Goal: Task Accomplishment & Management: Use online tool/utility

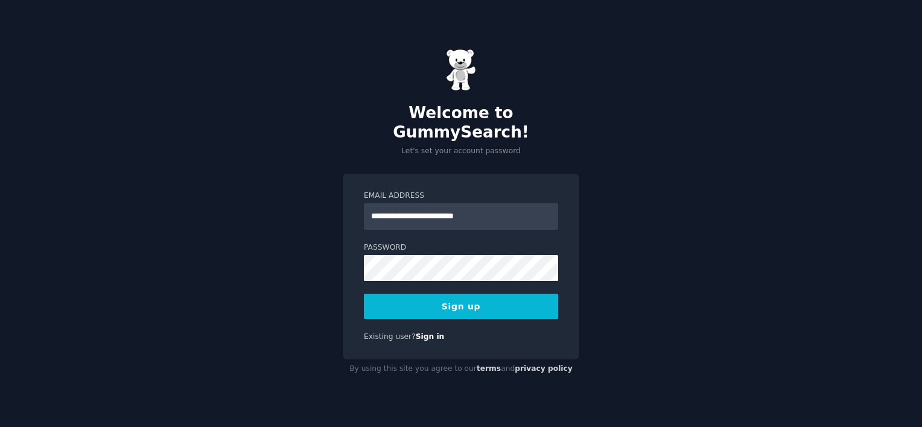
click at [722, 350] on div "**********" at bounding box center [461, 213] width 922 height 427
click at [476, 304] on button "Sign up" at bounding box center [461, 306] width 194 height 25
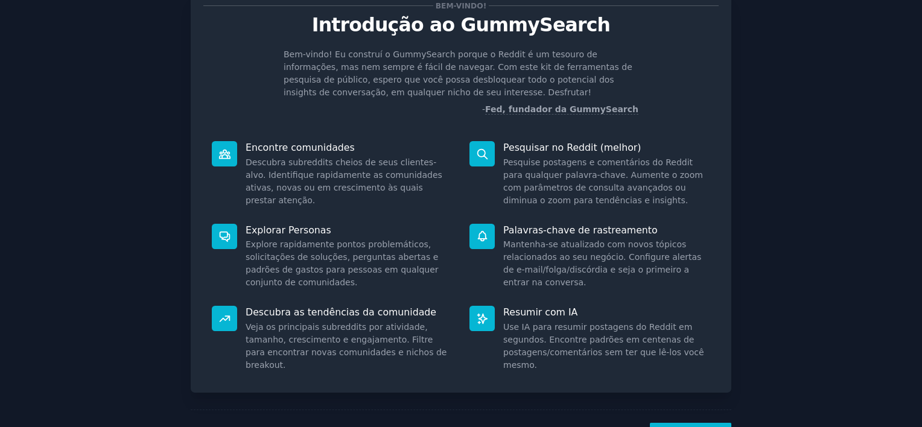
scroll to position [95, 0]
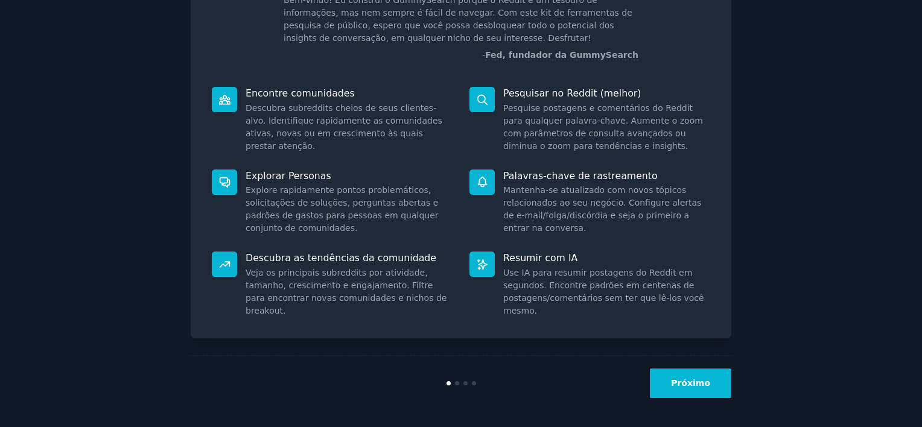
click at [691, 372] on button "Próximo" at bounding box center [690, 384] width 81 height 30
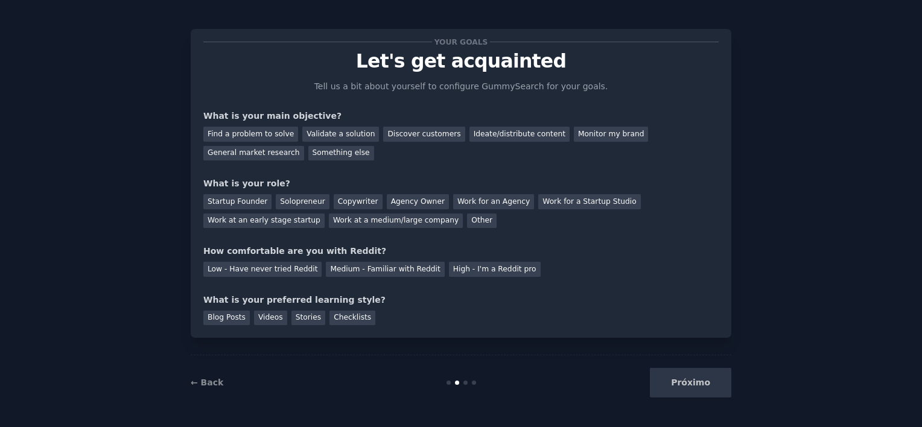
scroll to position [17, 0]
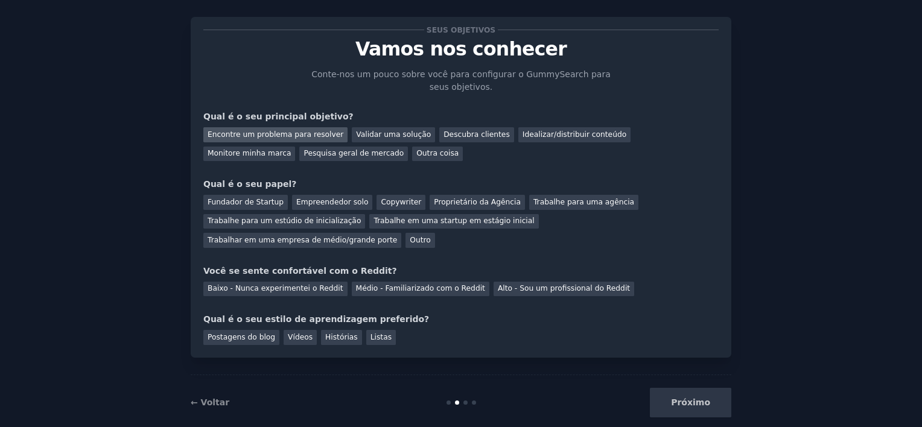
click at [302, 136] on div "Encontre um problema para resolver" at bounding box center [275, 134] width 144 height 15
click at [358, 134] on div "Validar uma solução" at bounding box center [393, 134] width 83 height 15
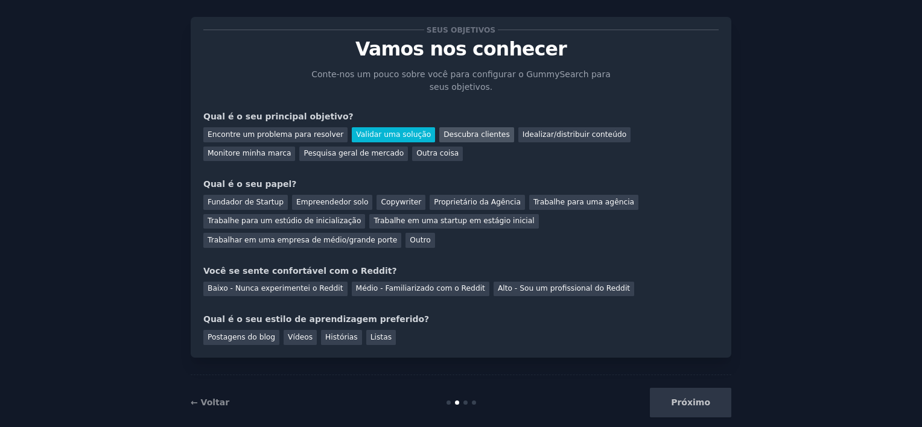
click at [442, 133] on div "Descubra clientes" at bounding box center [476, 134] width 75 height 15
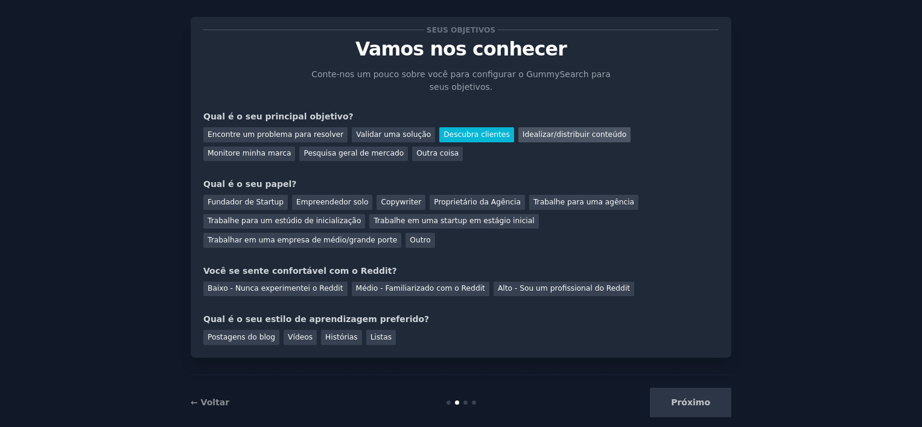
click at [518, 131] on div "Idealizar/distribuir conteúdo" at bounding box center [574, 134] width 112 height 15
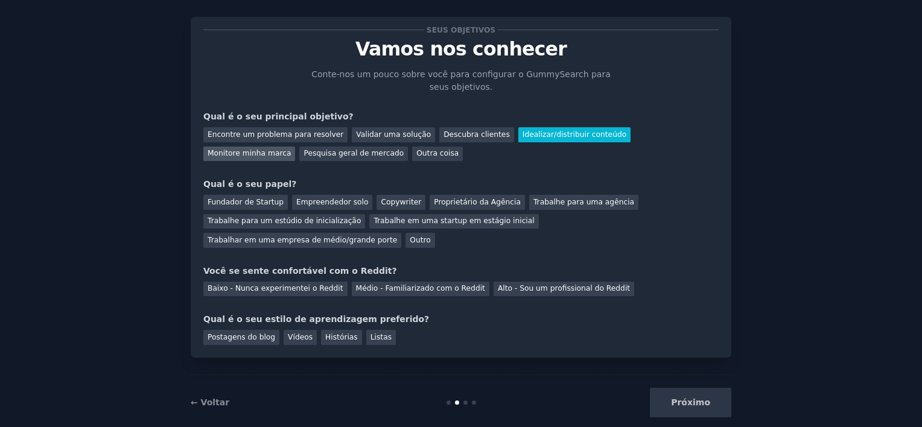
click at [295, 147] on div "Monitore minha marca" at bounding box center [249, 154] width 92 height 15
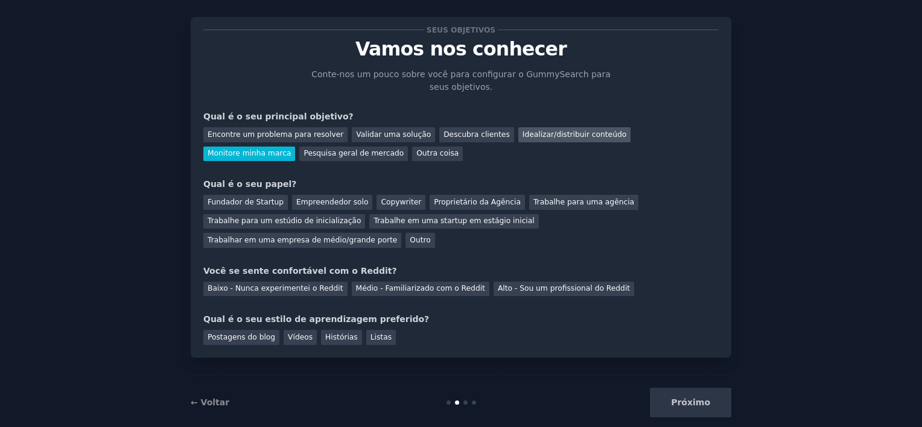
click at [559, 133] on div "Idealizar/distribuir conteúdo" at bounding box center [574, 134] width 112 height 15
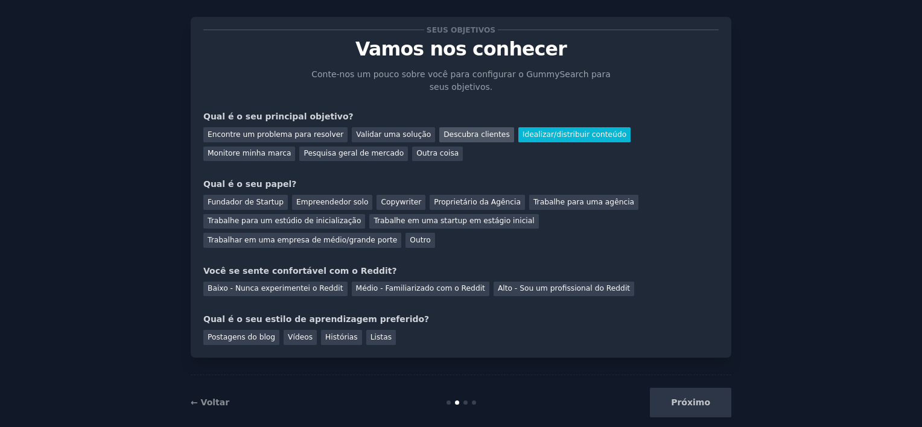
click at [461, 132] on div "Descubra clientes" at bounding box center [476, 134] width 75 height 15
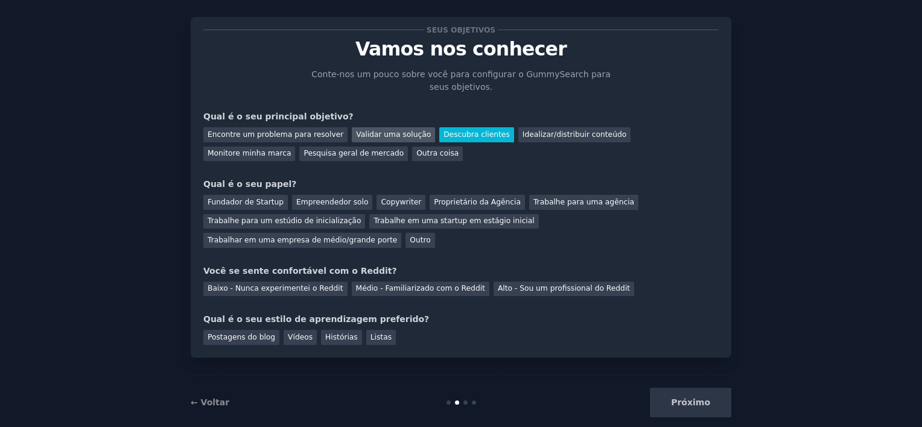
click at [376, 135] on div "Validar uma solução" at bounding box center [393, 134] width 83 height 15
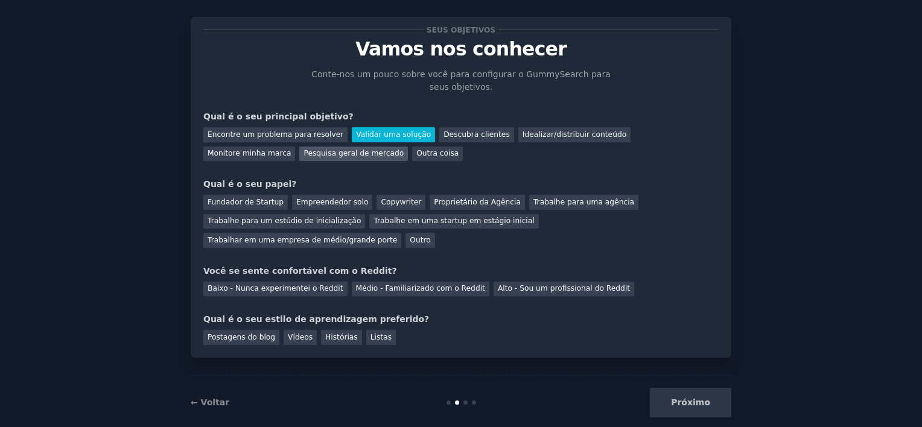
click at [299, 147] on div "Pesquisa geral de mercado" at bounding box center [353, 154] width 109 height 15
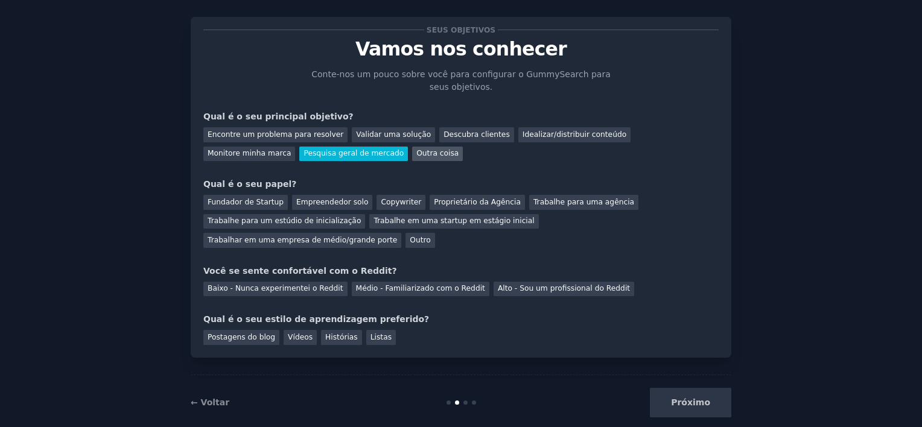
click at [412, 154] on div "Outra coisa" at bounding box center [437, 154] width 51 height 15
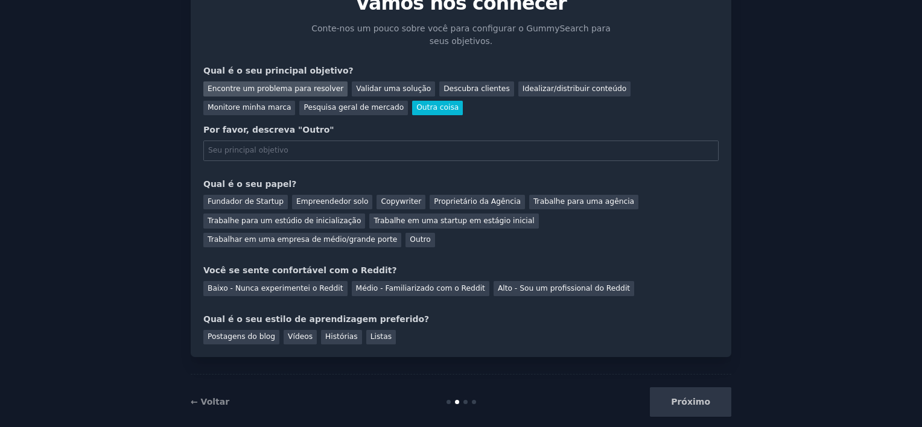
click at [294, 82] on div "Encontre um problema para resolver" at bounding box center [275, 88] width 144 height 15
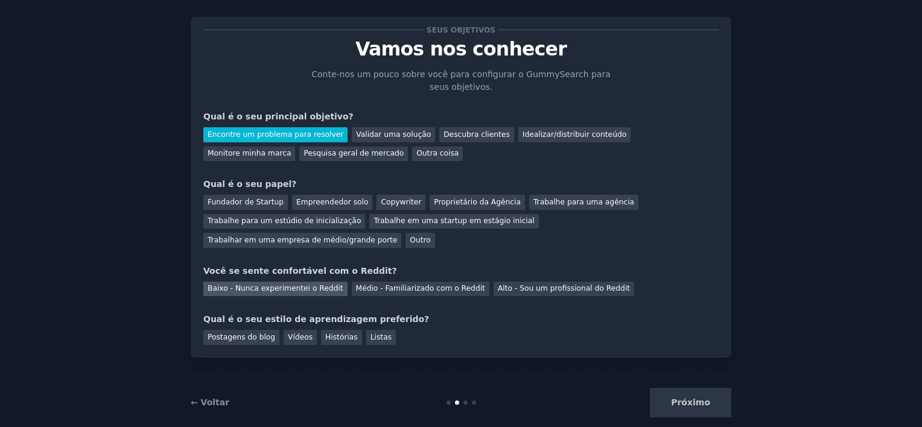
click at [304, 282] on div "Baixo - Nunca experimentei o Reddit" at bounding box center [275, 289] width 144 height 15
click at [252, 330] on div "Postagens do blog" at bounding box center [241, 337] width 76 height 15
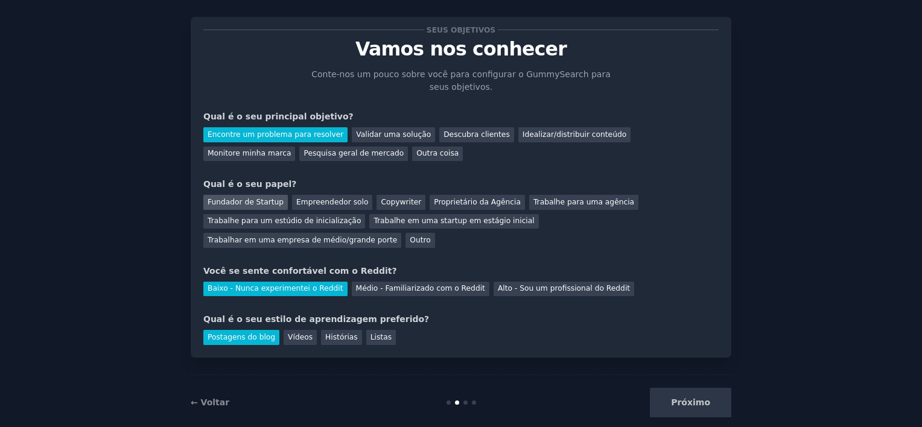
click at [268, 203] on div "Fundador de Startup" at bounding box center [245, 202] width 84 height 15
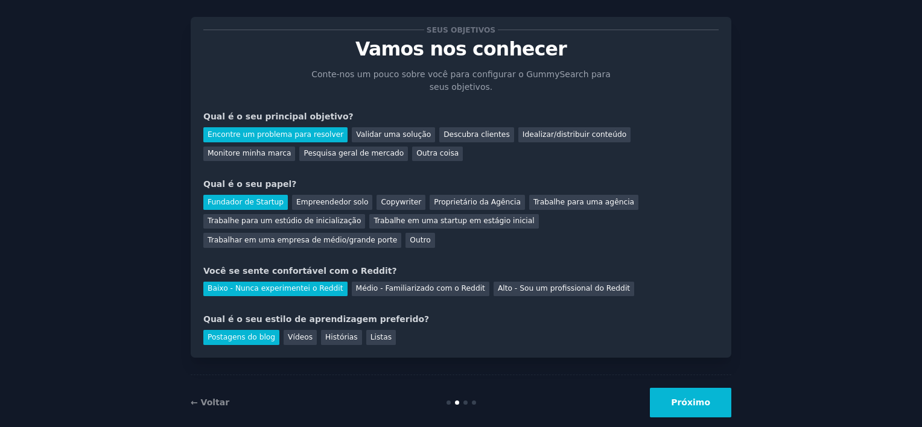
click at [682, 388] on button "Próximo" at bounding box center [690, 403] width 81 height 30
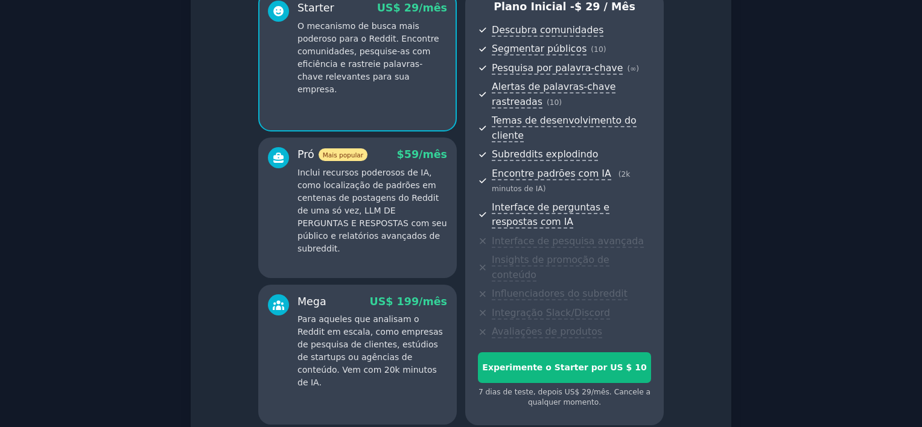
scroll to position [199, 0]
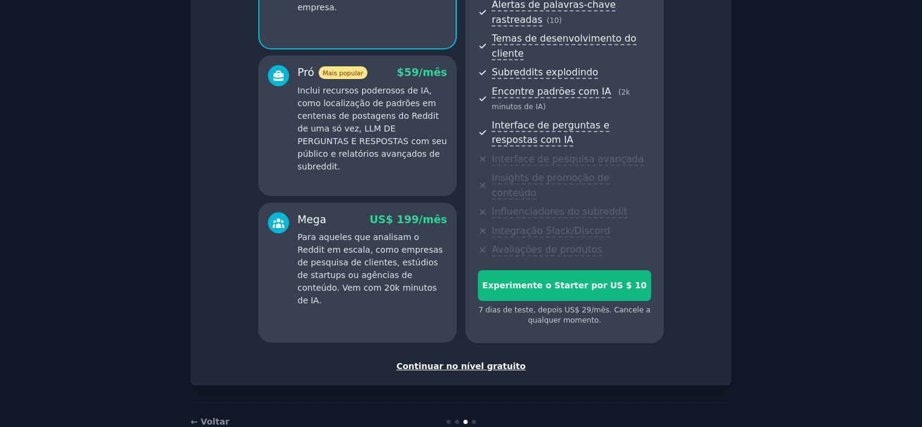
click at [483, 360] on div "Continuar no nível gratuito" at bounding box center [460, 366] width 515 height 13
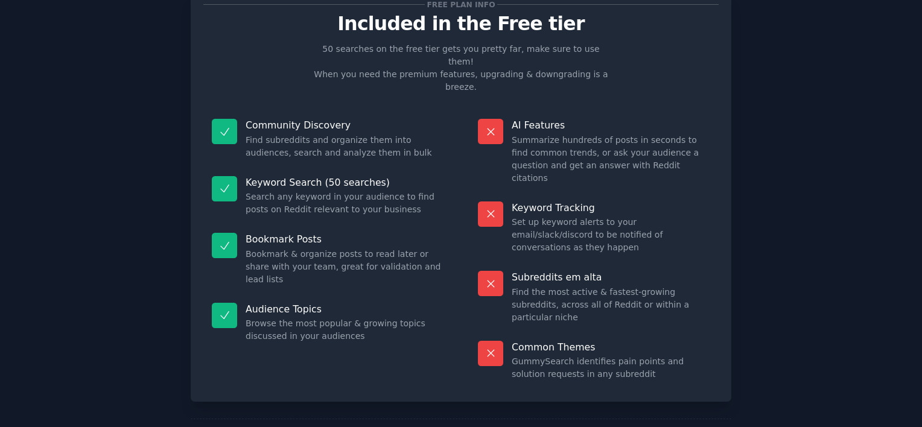
scroll to position [93, 0]
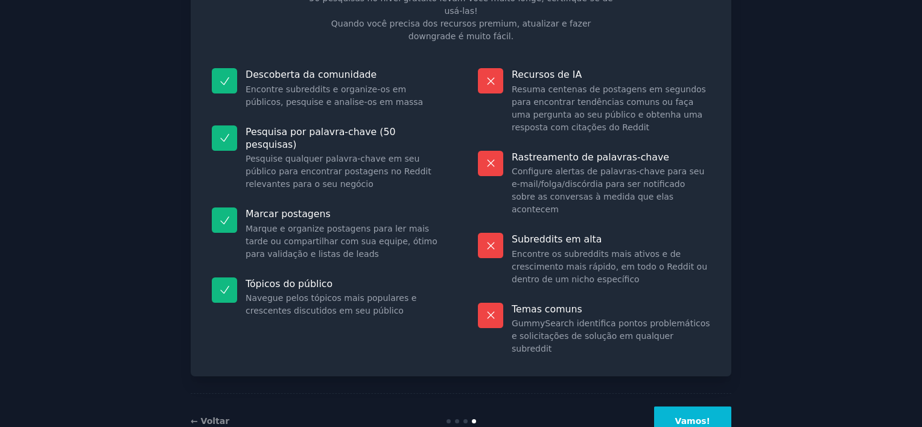
click at [697, 407] on button "Vamos!" at bounding box center [692, 422] width 77 height 30
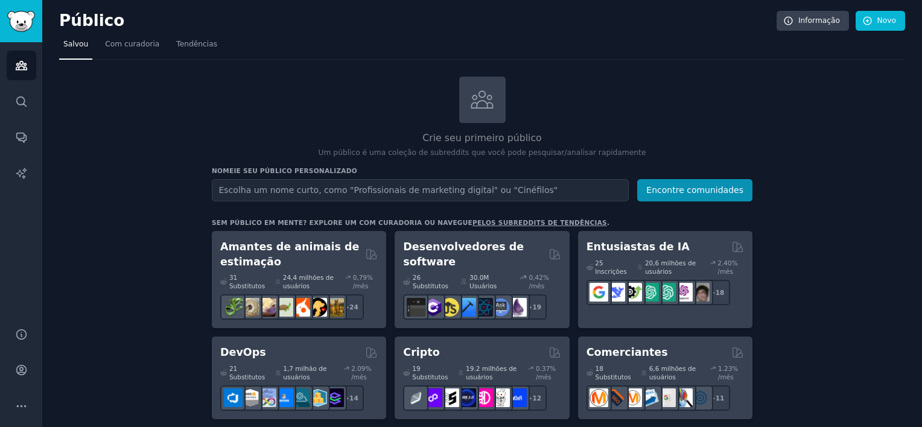
click at [504, 189] on input "text" at bounding box center [420, 190] width 417 height 22
click at [876, 31] on div "Público Informação Novo" at bounding box center [482, 23] width 846 height 25
click at [876, 13] on link "Novo" at bounding box center [879, 21] width 49 height 21
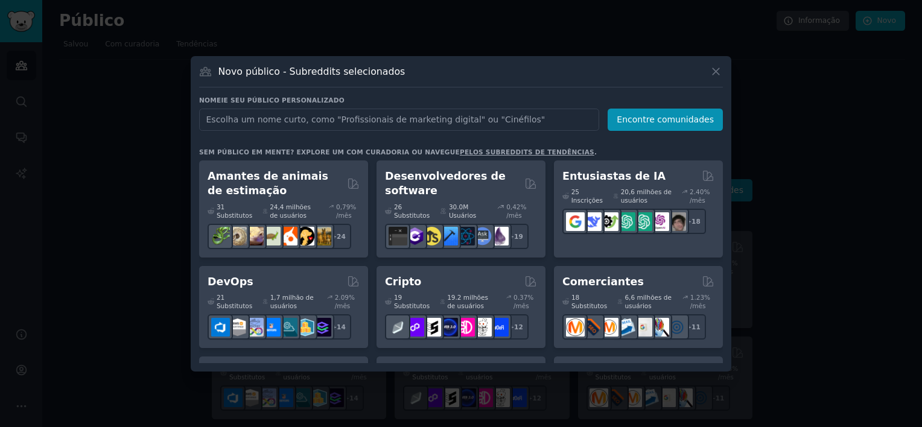
click at [478, 151] on link "pelos subreddits de tendências" at bounding box center [527, 151] width 135 height 7
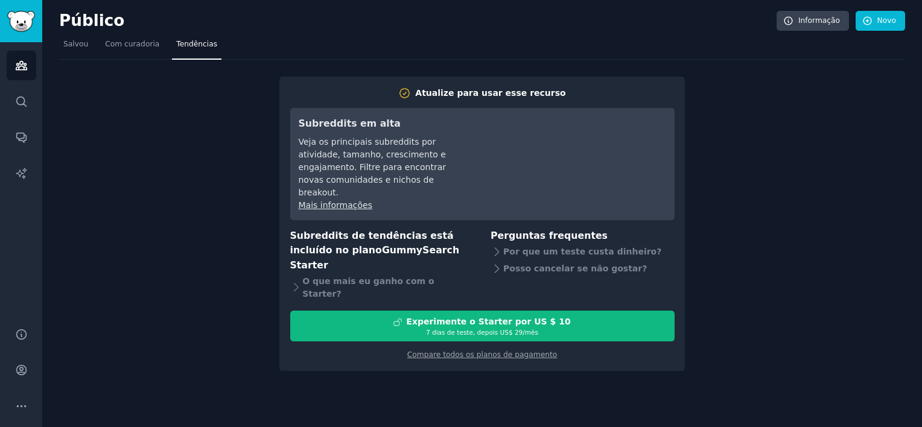
click at [777, 159] on div "Atualize para usar esse recurso Subreddits em [GEOGRAPHIC_DATA] os principais s…" at bounding box center [482, 216] width 846 height 312
click at [77, 46] on span "Salvou" at bounding box center [75, 44] width 25 height 11
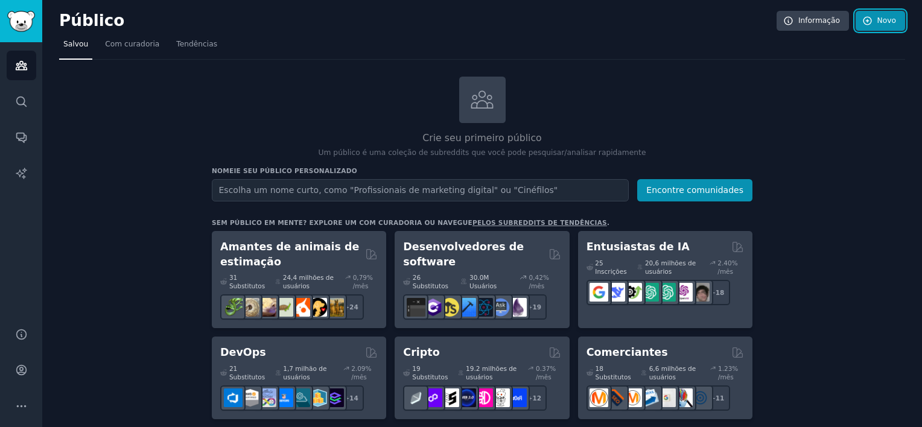
click at [871, 28] on link "Novo" at bounding box center [879, 21] width 49 height 21
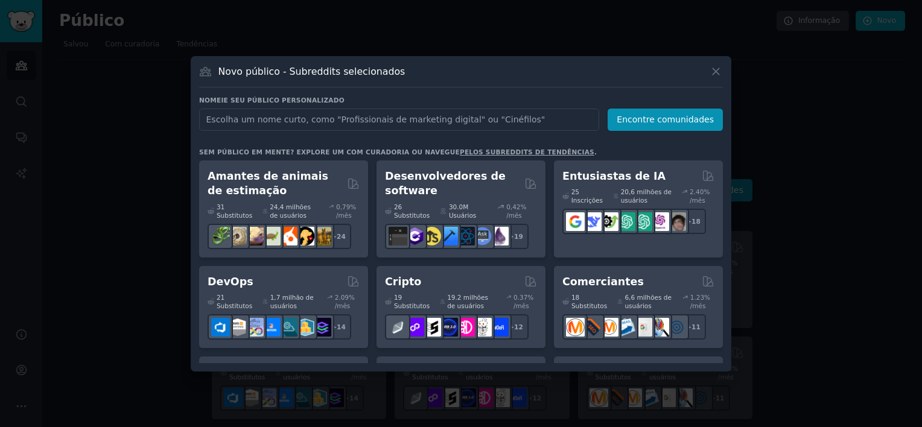
click at [400, 119] on input "text" at bounding box center [399, 120] width 400 height 22
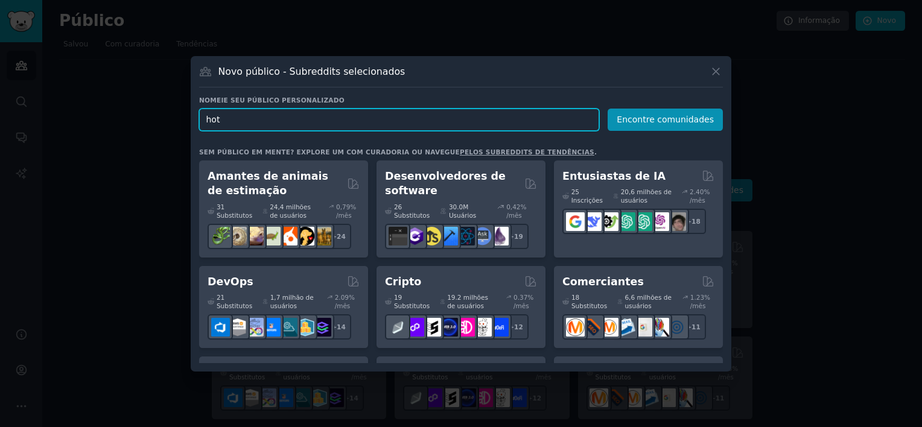
click at [352, 117] on input "hot" at bounding box center [399, 120] width 400 height 22
type input "sexo"
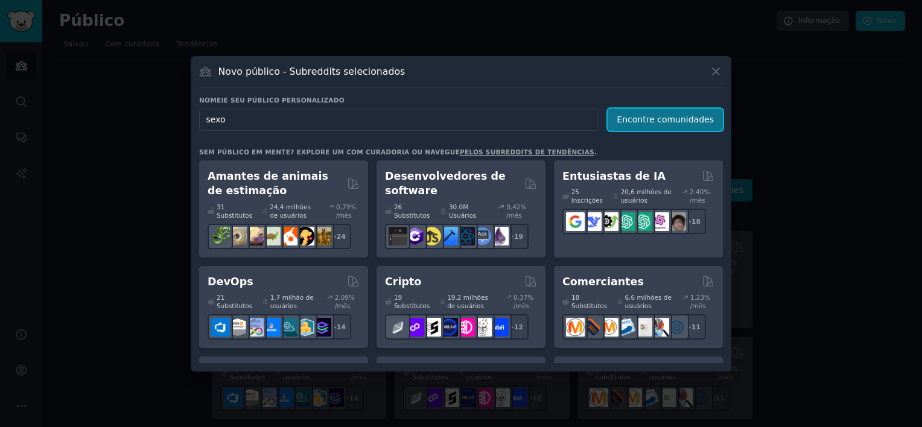
click at [654, 124] on button "Encontre comunidades" at bounding box center [664, 120] width 115 height 22
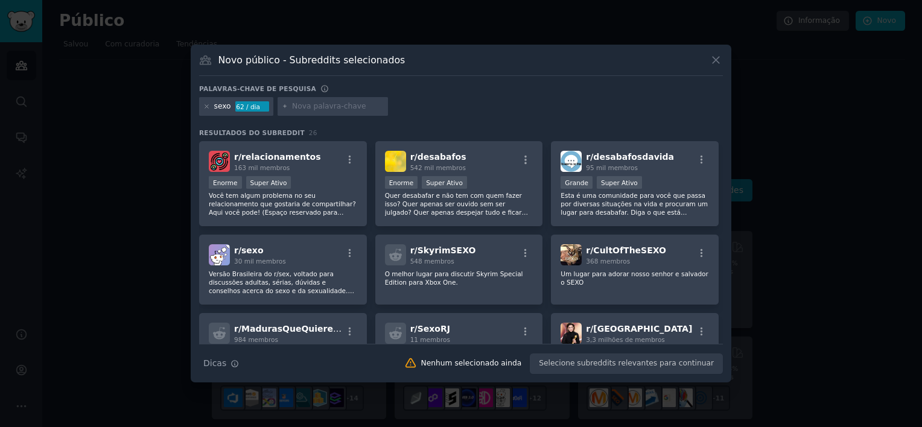
click at [357, 106] on input "text" at bounding box center [338, 106] width 92 height 11
click at [324, 190] on div "Enorme Super Ativo" at bounding box center [283, 183] width 148 height 15
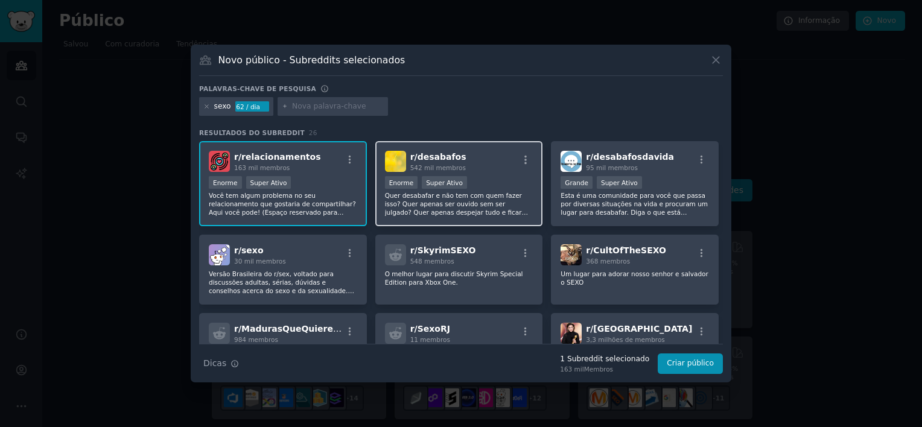
click at [502, 192] on p "Quer desabafar e não tem com quem fazer isso? Quer apenas ser ouvido sem ser ju…" at bounding box center [459, 203] width 148 height 25
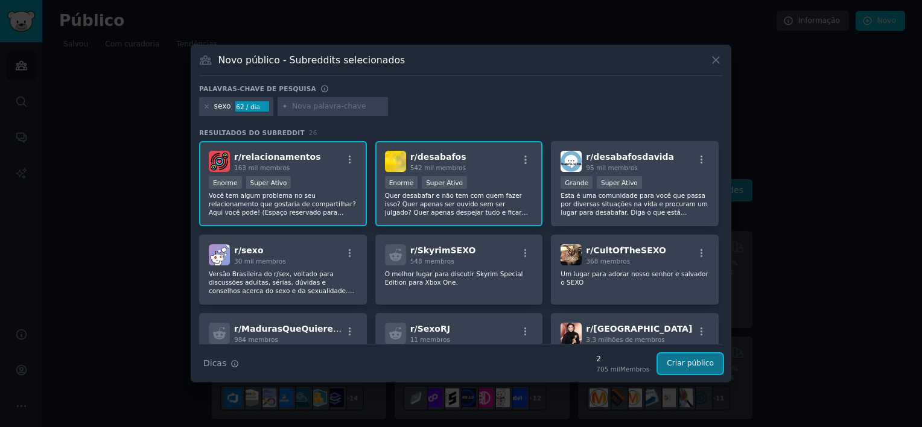
click at [698, 359] on button "Criar público" at bounding box center [689, 363] width 65 height 21
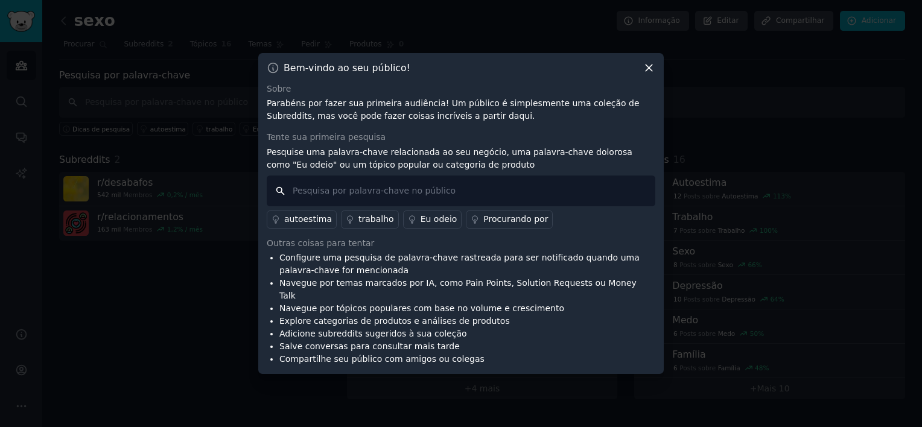
click at [417, 201] on input "text" at bounding box center [461, 191] width 388 height 31
type input "sexo"
click at [513, 222] on div "Procurando por" at bounding box center [515, 219] width 65 height 13
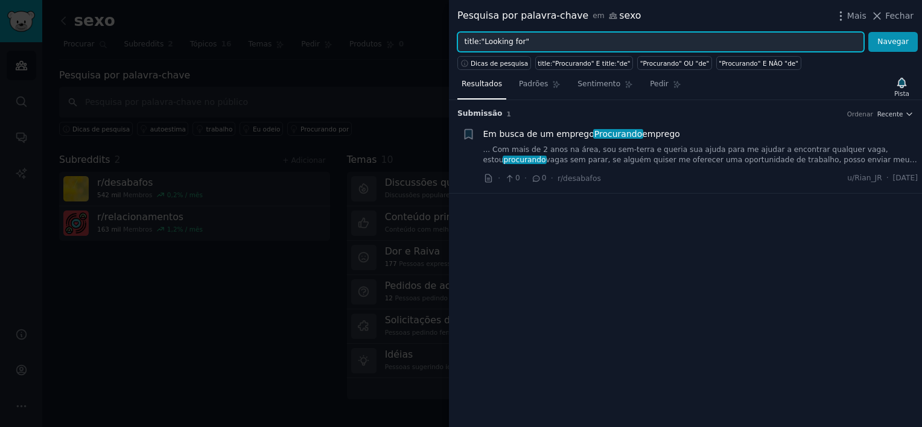
click at [548, 45] on input "title:"Looking for"" at bounding box center [660, 42] width 407 height 21
drag, startPoint x: 595, startPoint y: 39, endPoint x: 403, endPoint y: 40, distance: 192.4
click at [403, 40] on div "Pesquisa por palavra-chave em sexo Mais Fechar title:"Looking for" Navegar Dica…" at bounding box center [461, 213] width 922 height 427
type input "sexo"
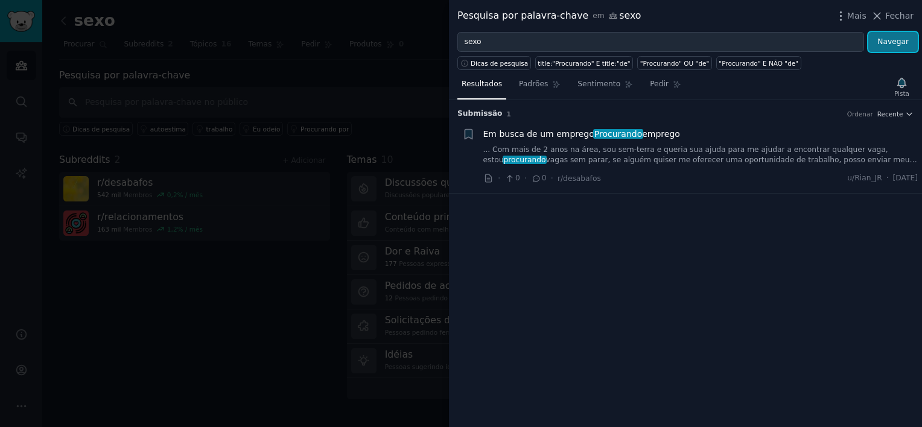
click at [885, 50] on button "Navegar" at bounding box center [892, 42] width 49 height 21
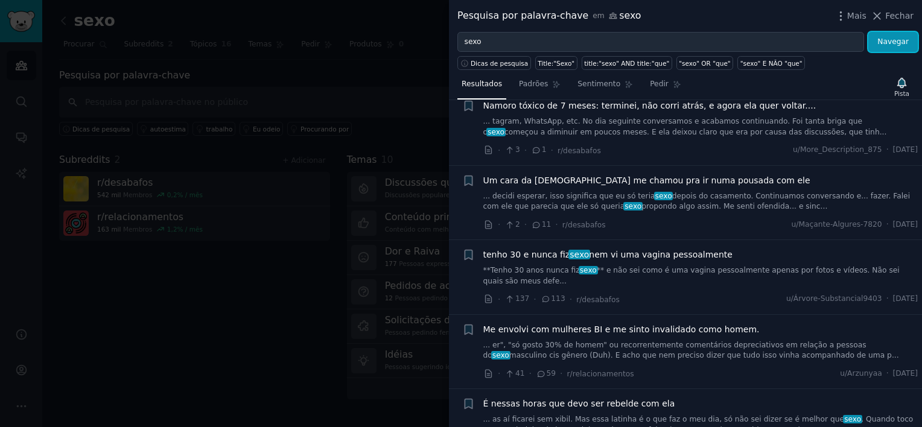
scroll to position [905, 0]
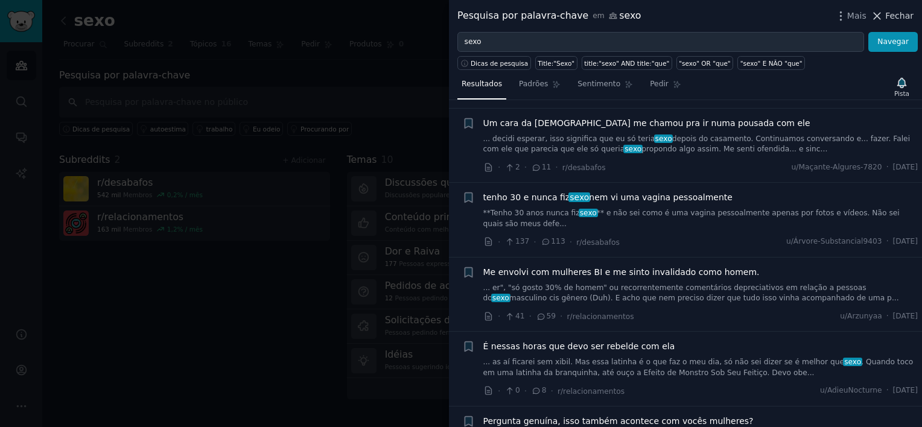
click at [889, 13] on span "Fechar" at bounding box center [899, 16] width 28 height 13
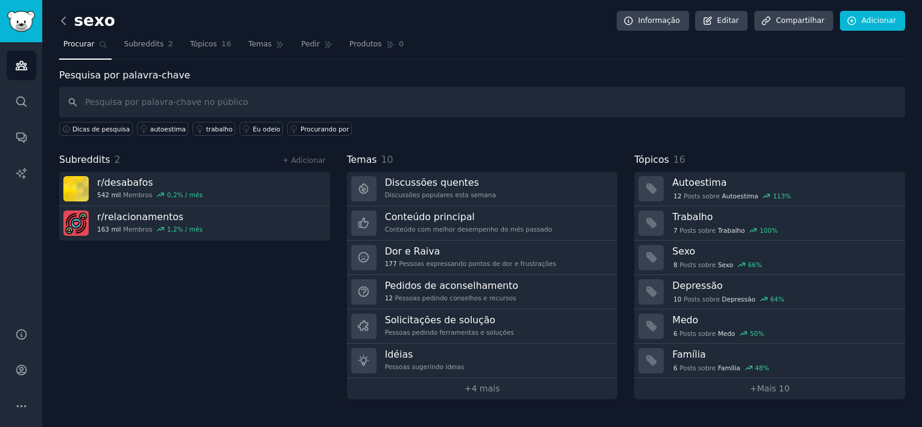
click at [62, 19] on icon at bounding box center [64, 20] width 4 height 7
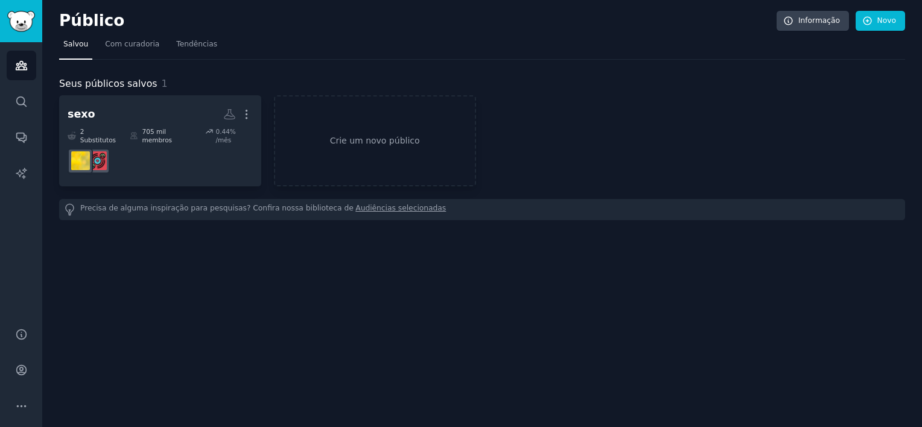
click at [61, 20] on h2 "Público" at bounding box center [417, 20] width 717 height 19
click at [309, 107] on link "Crie um novo público" at bounding box center [375, 140] width 202 height 91
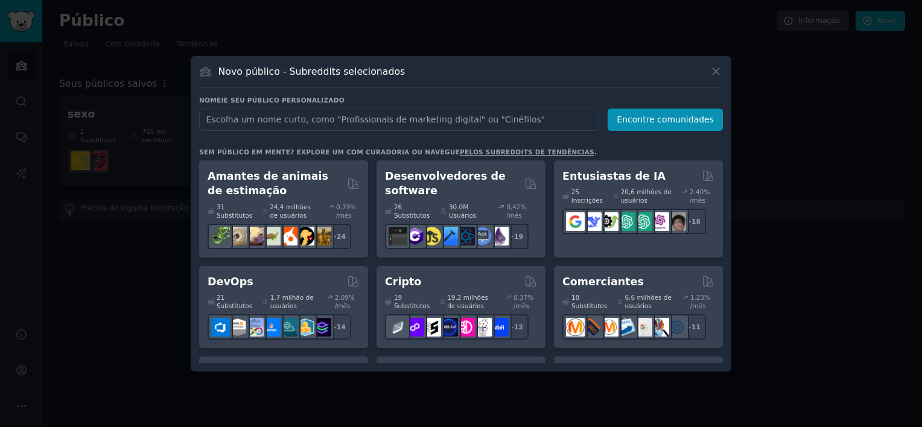
click at [376, 122] on input "text" at bounding box center [399, 120] width 400 height 22
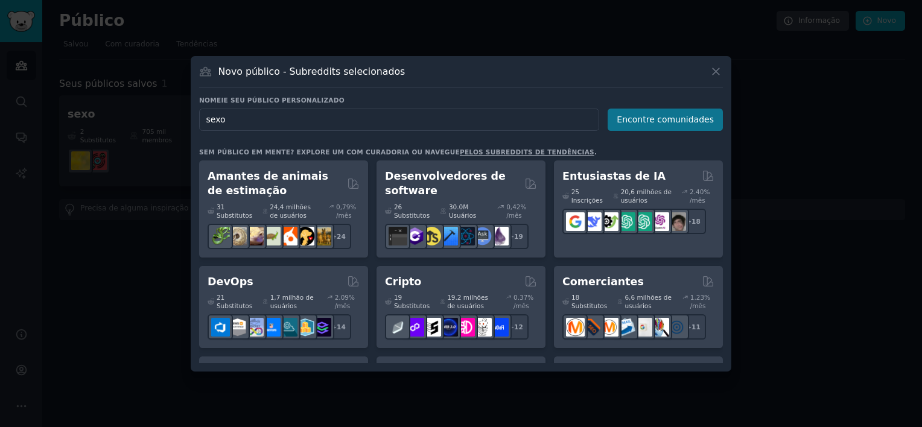
type input "sexo"
click at [660, 121] on button "Encontre comunidades" at bounding box center [664, 120] width 115 height 22
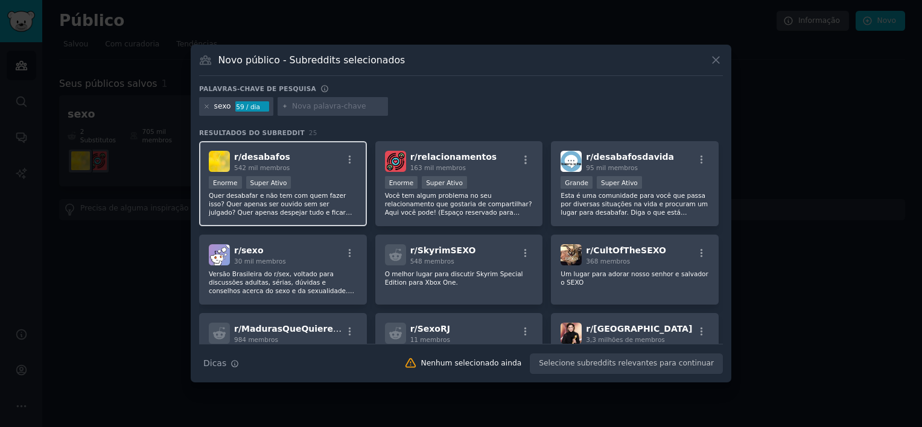
click at [325, 164] on div "r/ desabafos 542 mil membros" at bounding box center [283, 161] width 148 height 21
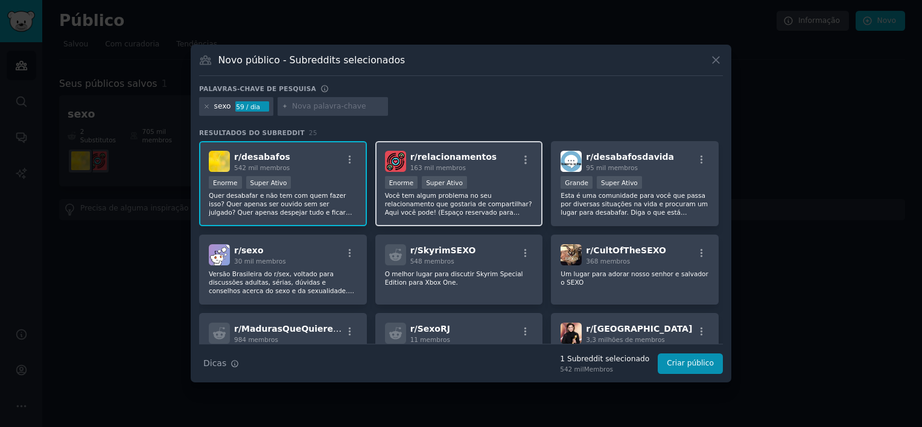
click at [462, 165] on div "163 mil membros" at bounding box center [453, 167] width 87 height 8
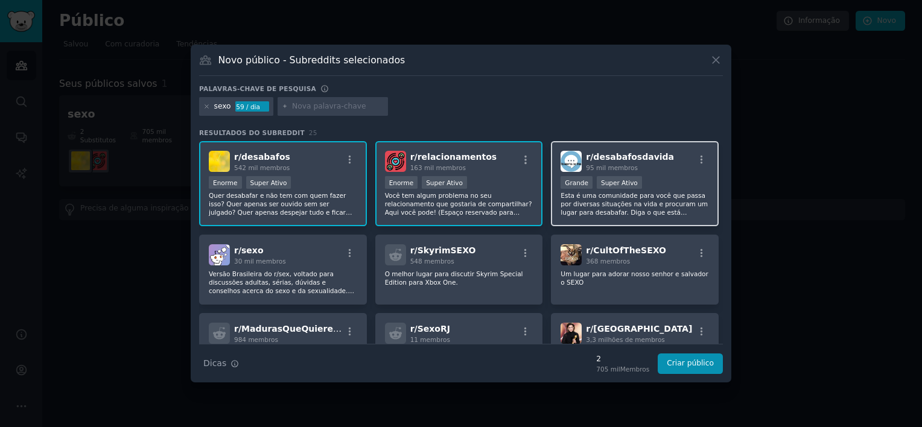
click at [637, 165] on div "95 mil membros" at bounding box center [630, 167] width 88 height 8
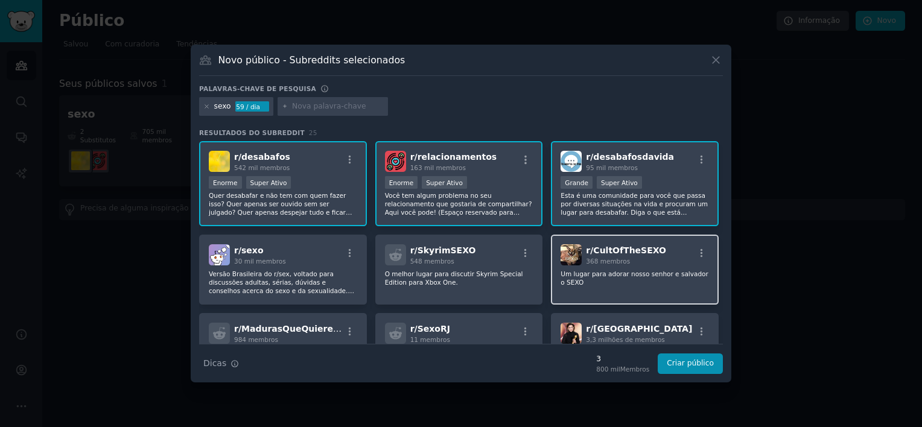
click at [622, 258] on span "368 membros" at bounding box center [608, 261] width 44 height 7
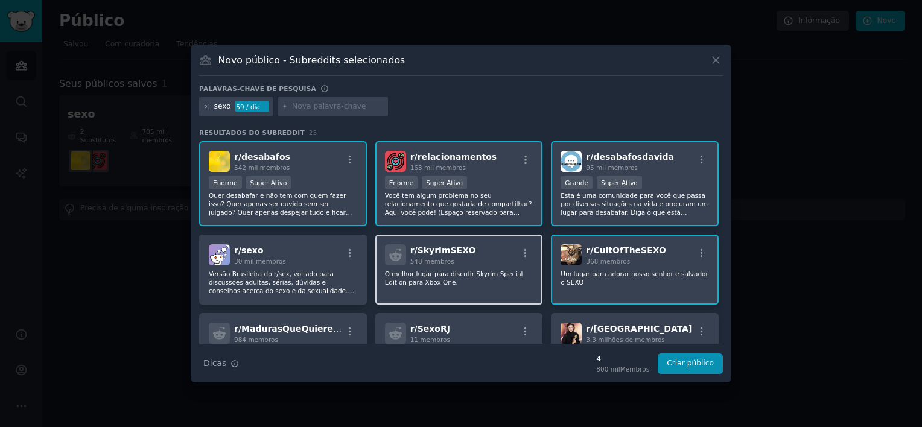
click at [486, 256] on div "r/ SkyrimSEXO 548 membros" at bounding box center [459, 254] width 148 height 21
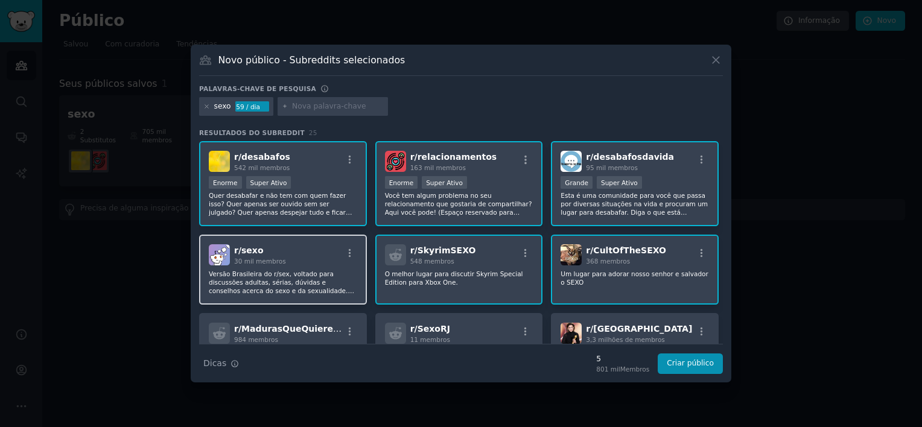
click at [306, 253] on div "r/ sexo 30 mil membros" at bounding box center [283, 254] width 148 height 21
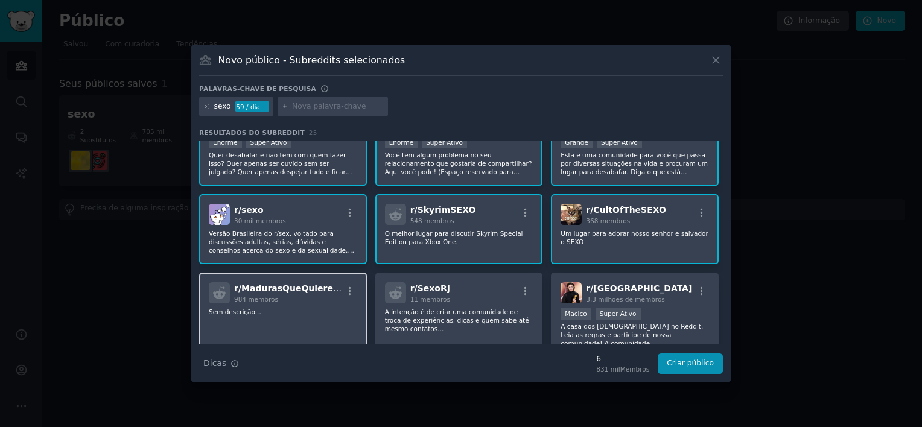
scroll to position [60, 0]
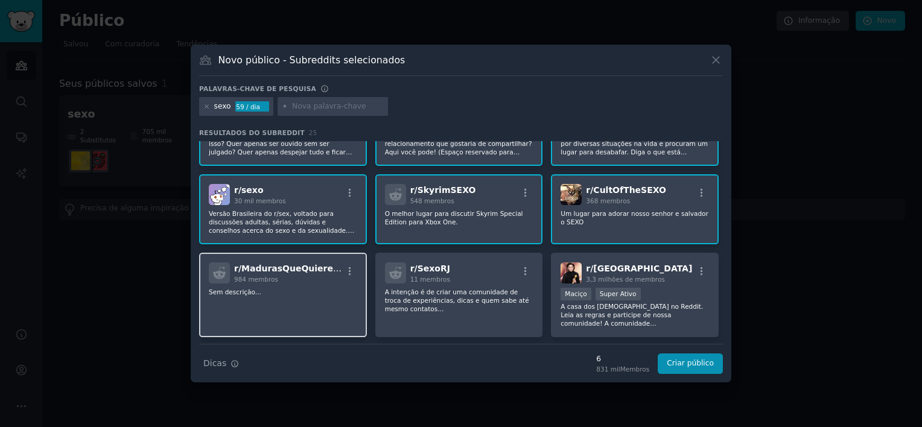
click at [315, 275] on div "984 membros" at bounding box center [288, 279] width 108 height 8
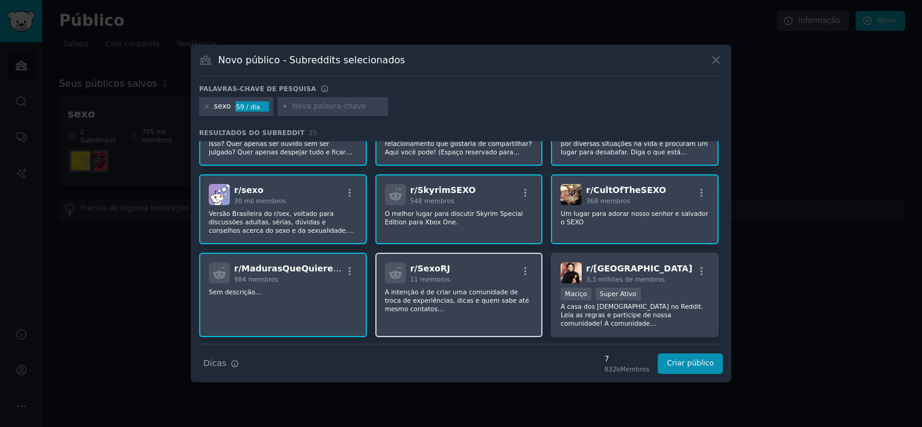
click at [412, 276] on span "11 membros" at bounding box center [430, 279] width 40 height 7
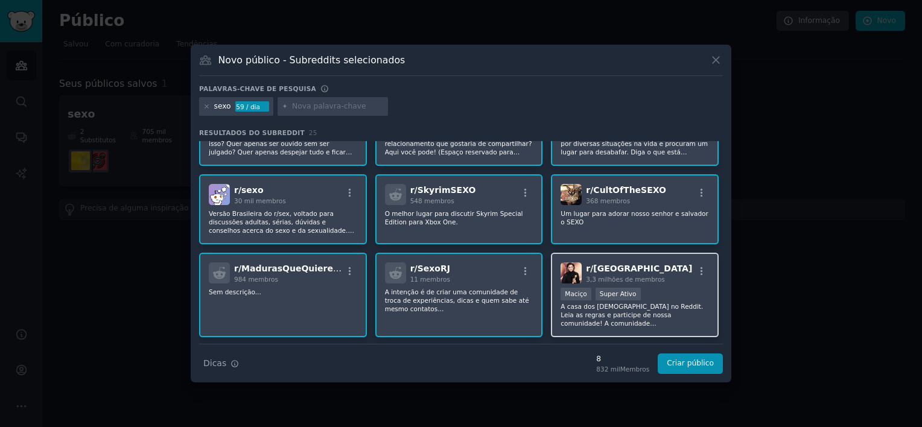
click at [586, 280] on span "3,3 milhões de membros" at bounding box center [625, 279] width 78 height 7
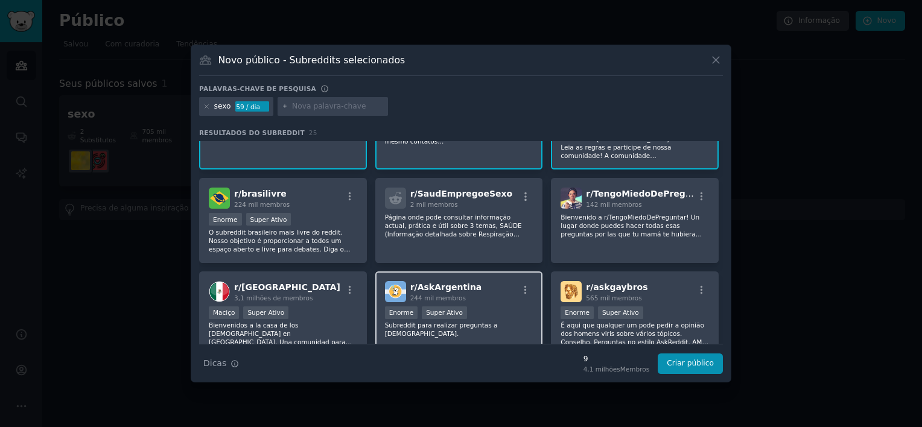
scroll to position [241, 0]
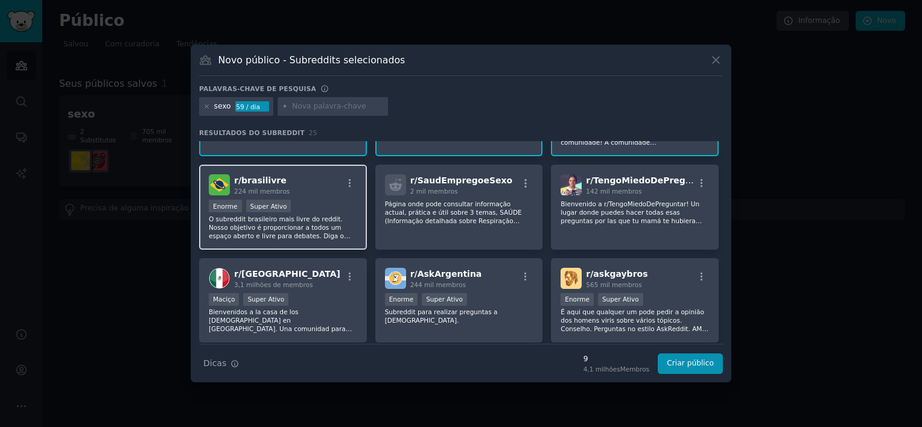
click at [323, 194] on div "r/ brasilivre 224 mil membros Enorme Super Ativo O subreddit brasileiro mais li…" at bounding box center [283, 207] width 168 height 85
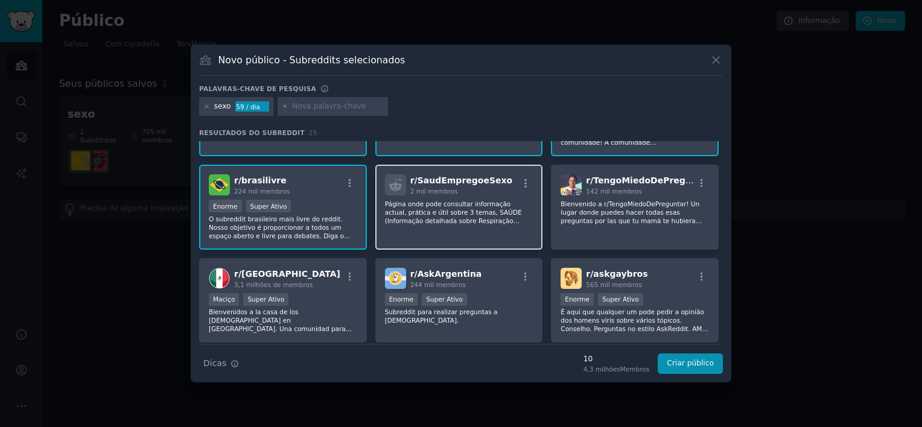
click at [423, 188] on span "2 mil membros" at bounding box center [434, 191] width 48 height 7
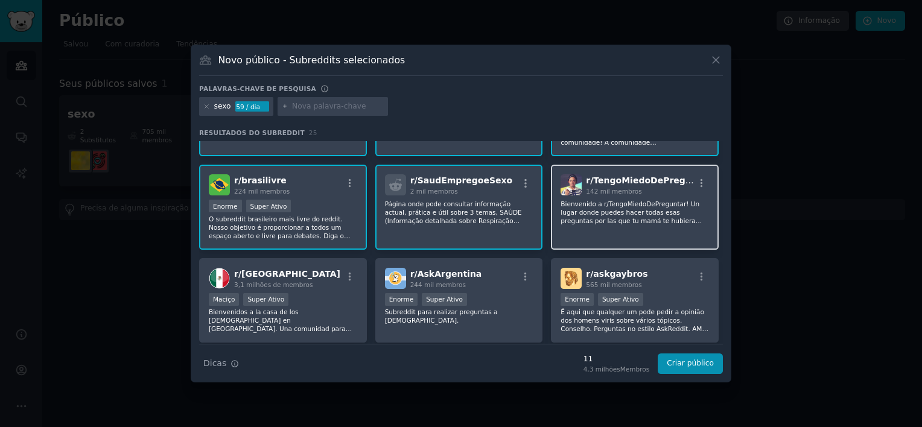
click at [609, 193] on span "142 mil membros" at bounding box center [613, 191] width 55 height 7
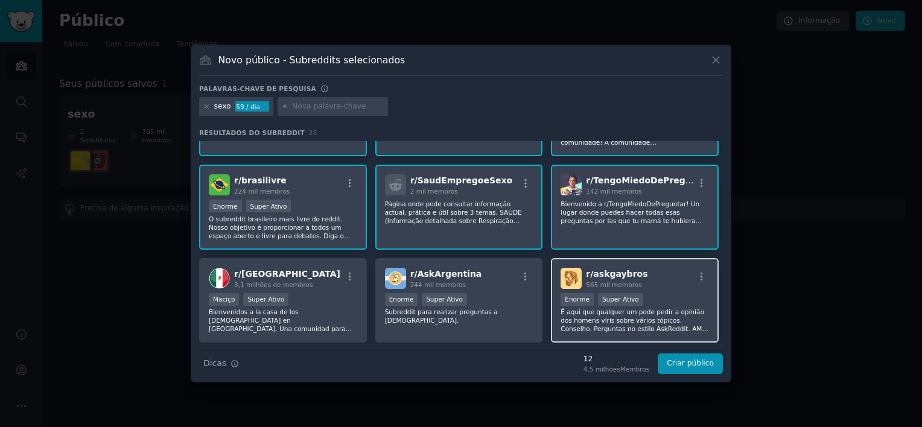
click at [616, 260] on div "r/ askgaybros 565 mil membros Enorme Super Ativo É aqui que qualquer um pode pe…" at bounding box center [635, 300] width 168 height 85
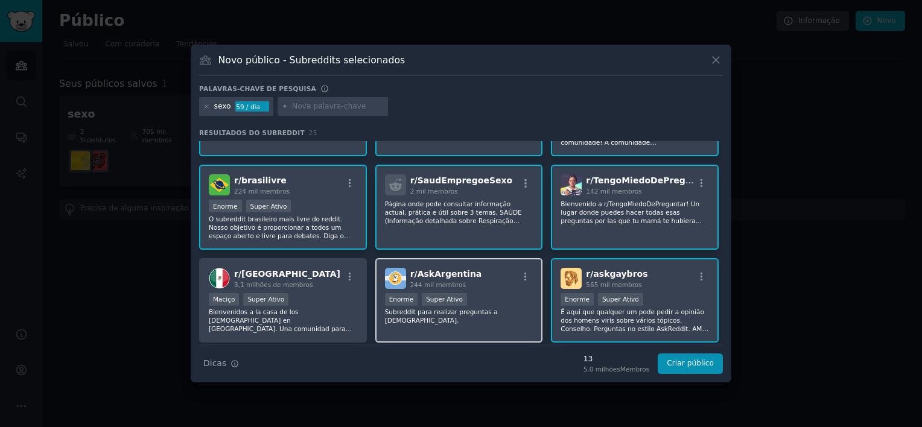
click at [483, 274] on div "r/ AskArgentina 244 mil membros" at bounding box center [459, 278] width 148 height 21
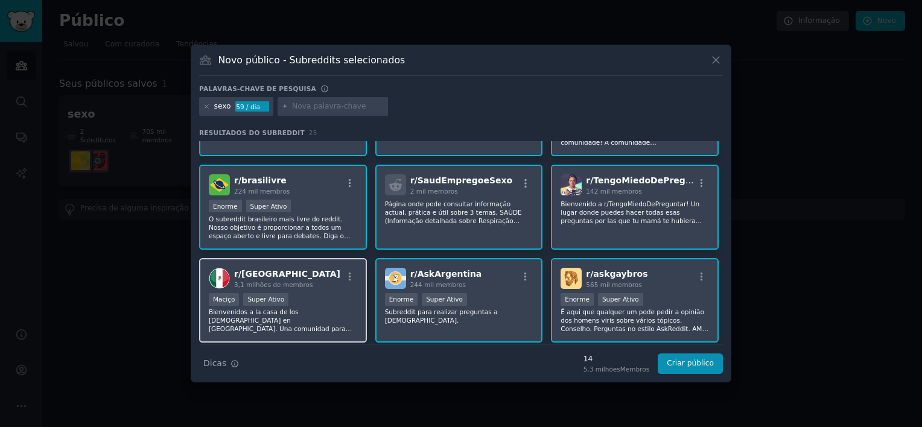
click at [344, 282] on div at bounding box center [349, 278] width 15 height 14
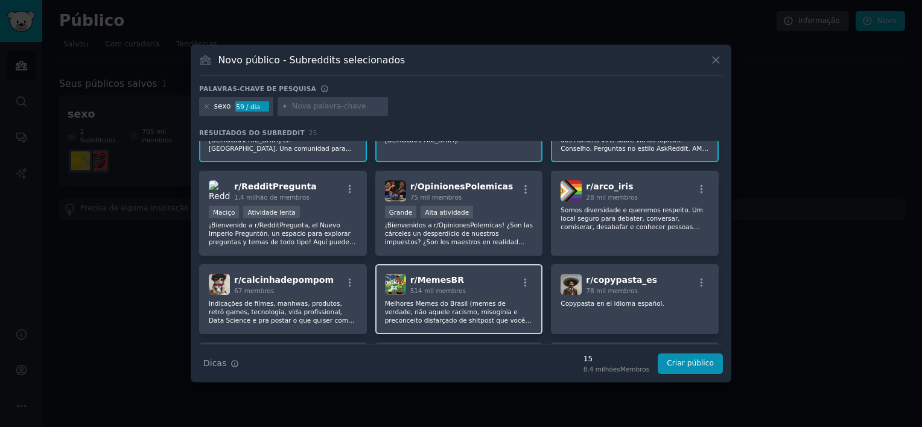
scroll to position [422, 0]
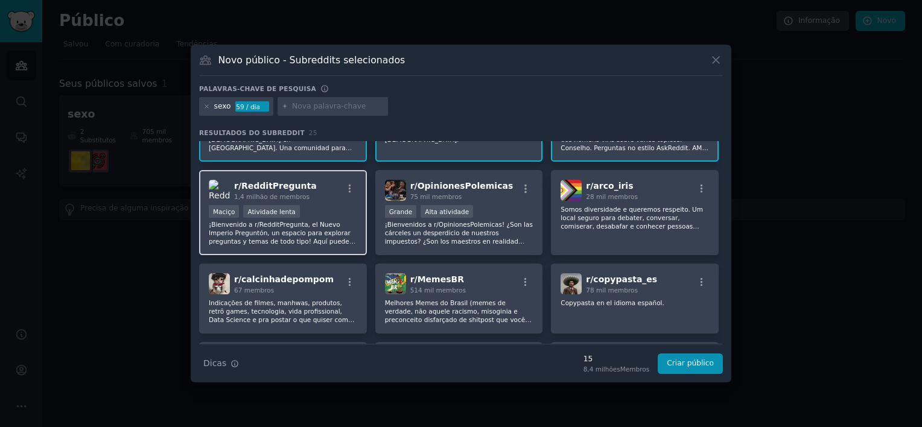
click at [346, 210] on div "Maciço Atividade lenta" at bounding box center [283, 212] width 148 height 15
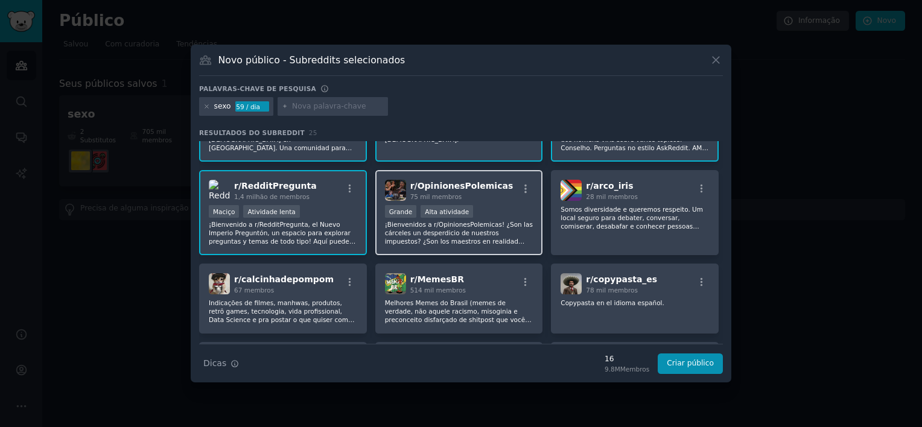
click at [470, 198] on div "75 mil membros" at bounding box center [461, 196] width 103 height 8
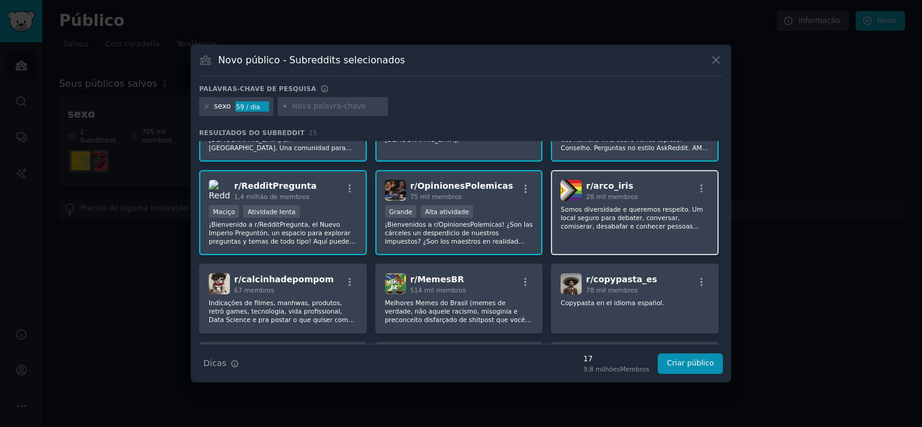
click at [627, 196] on span "28 mil membros" at bounding box center [612, 196] width 52 height 7
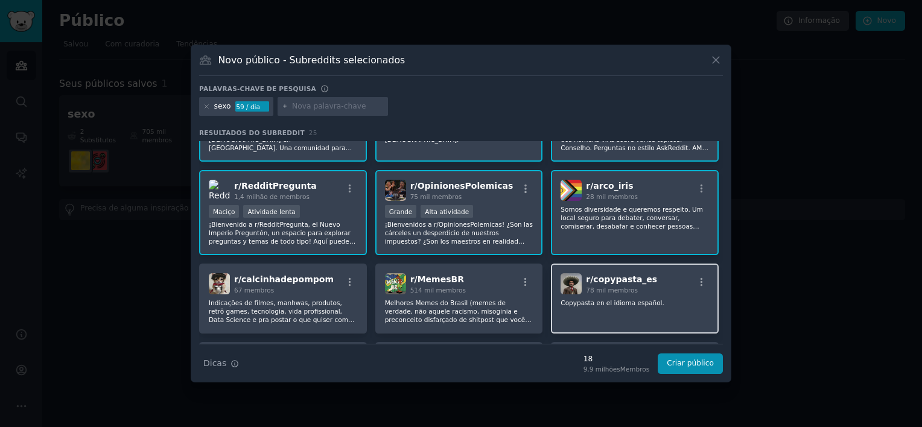
click at [623, 264] on div "r/ copypasta_es 78 mil membros Copypasta en el idioma español." at bounding box center [635, 299] width 168 height 70
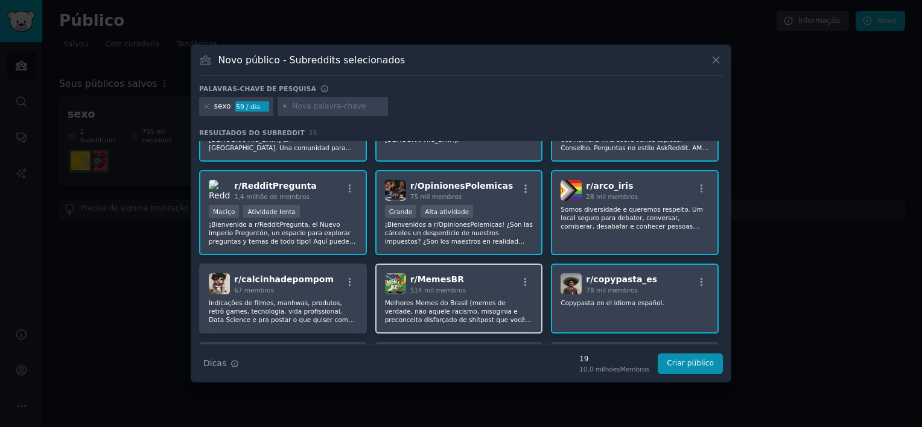
click at [457, 273] on h2 "r/ MemesBR 514 mil membros" at bounding box center [437, 283] width 55 height 21
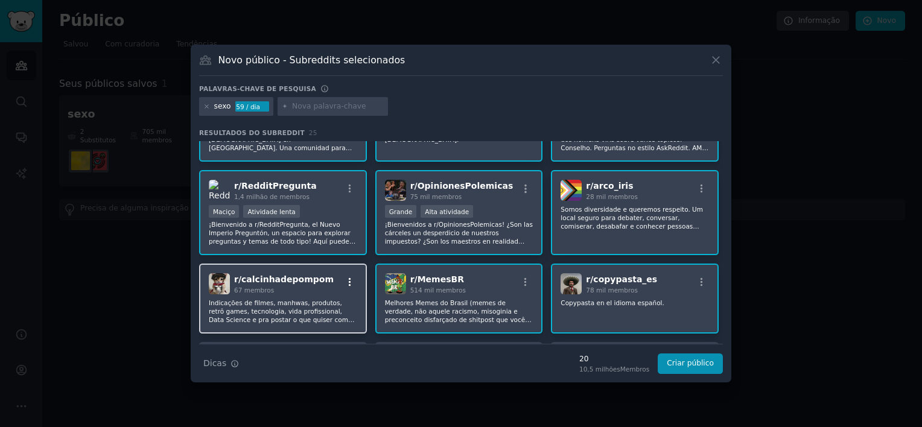
click at [347, 279] on icon "button" at bounding box center [349, 282] width 11 height 11
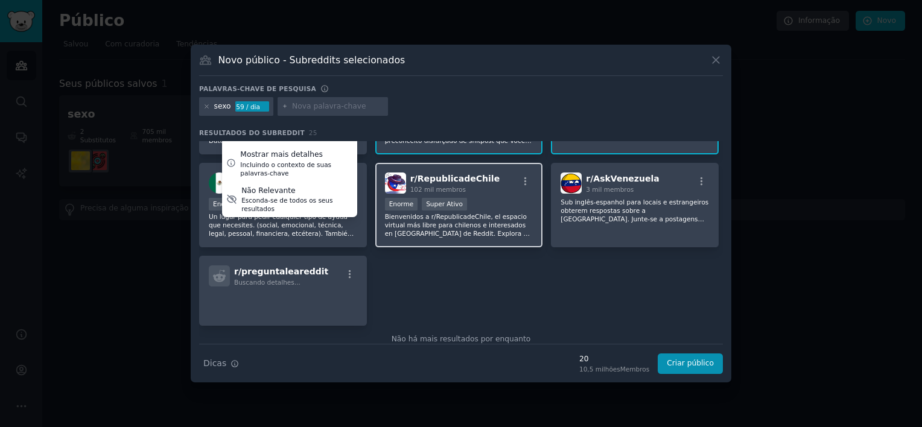
scroll to position [603, 0]
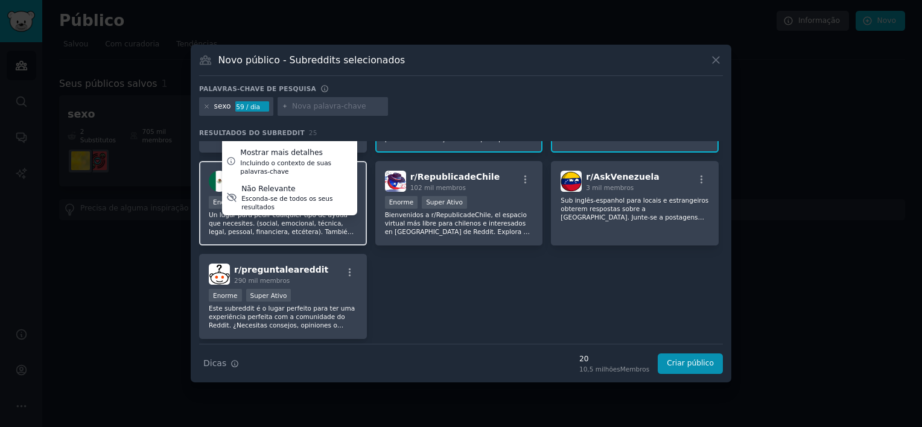
click at [359, 229] on div "r/ ayudamexico 191 mil membros Enorme Super Ativo Un lugar para pedir cualquier…" at bounding box center [283, 203] width 168 height 85
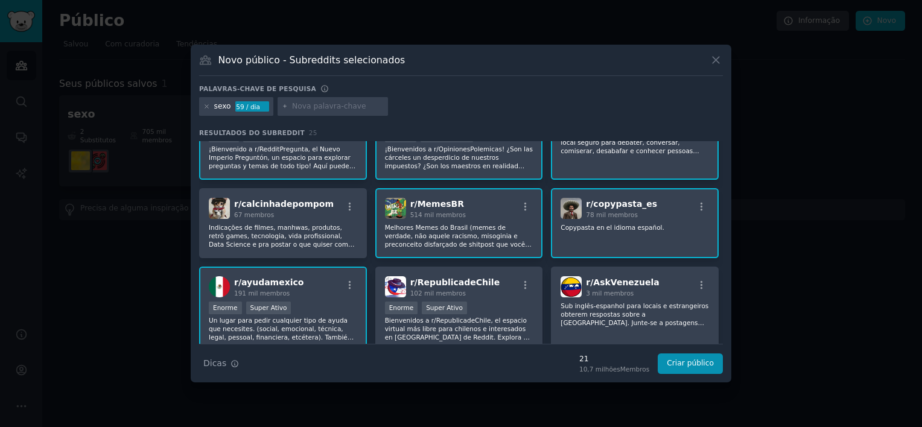
scroll to position [519, 0]
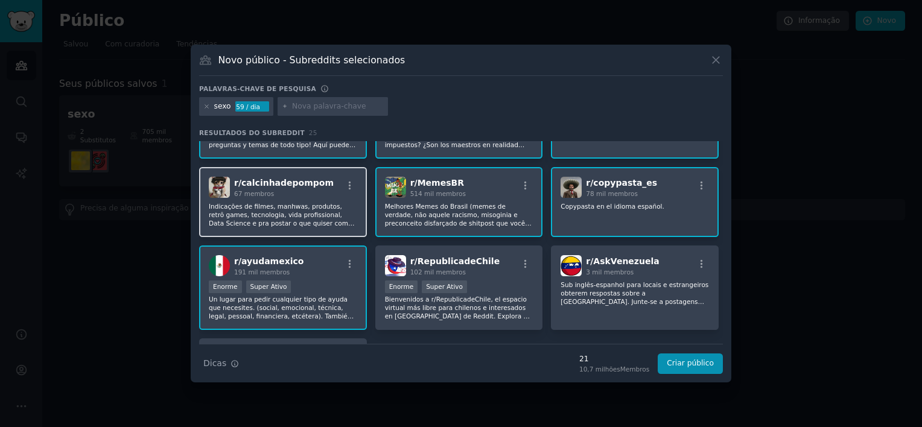
click at [349, 202] on p "Indicações de filmes, manhwas, produtos, retrô games, tecnologia, vida profissi…" at bounding box center [283, 214] width 148 height 25
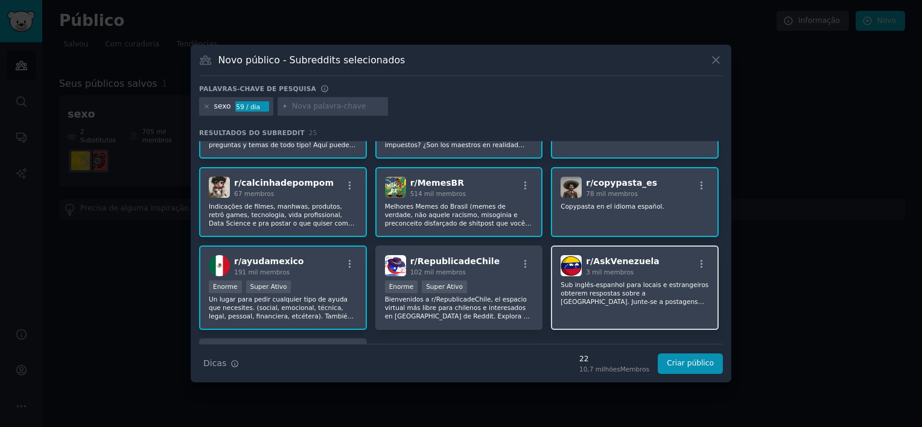
click at [610, 270] on span "3 mil membros" at bounding box center [610, 271] width 48 height 7
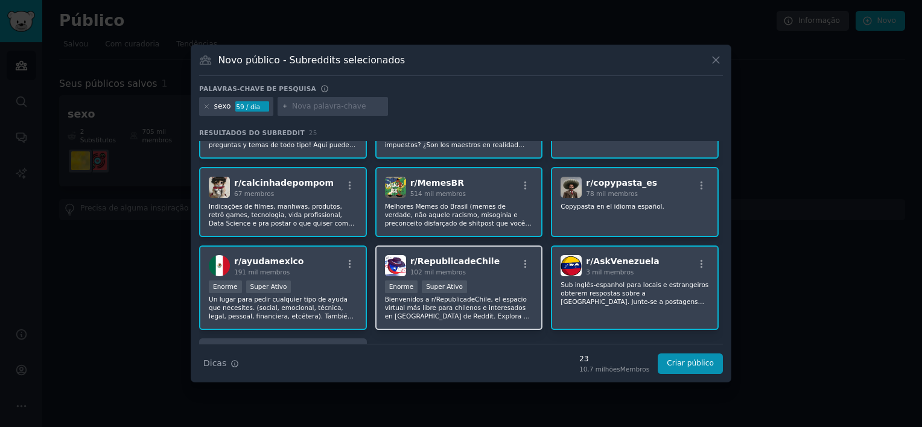
click at [460, 268] on div "102 mil membros" at bounding box center [455, 272] width 90 height 8
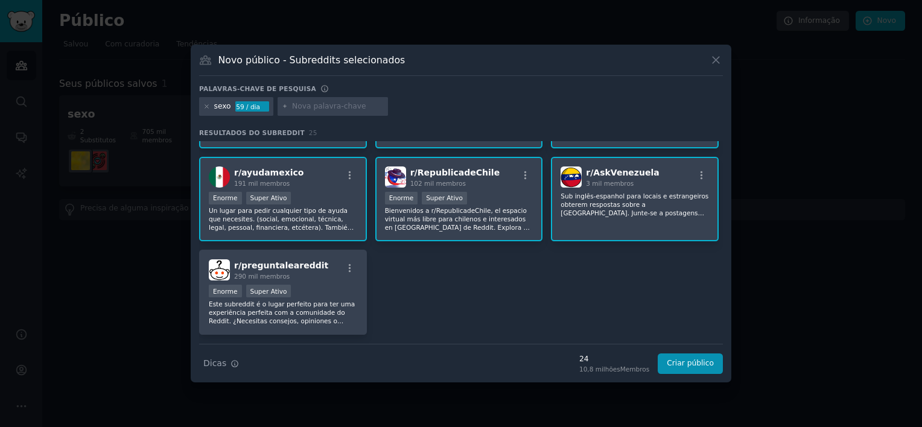
scroll to position [635, 0]
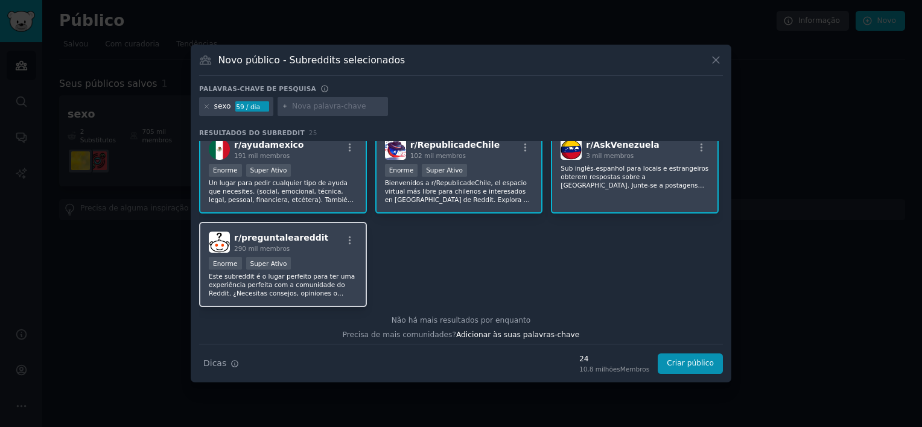
click at [344, 263] on div "Enorme Super Ativo" at bounding box center [283, 264] width 148 height 15
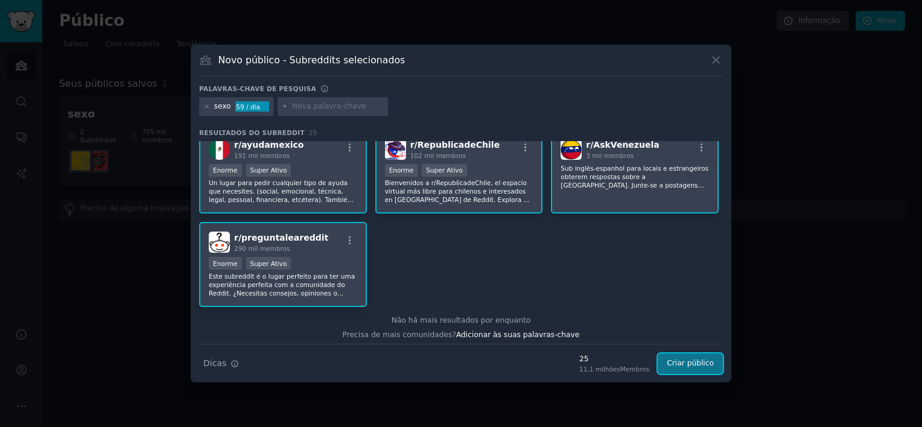
click at [688, 362] on button "Criar público" at bounding box center [689, 363] width 65 height 21
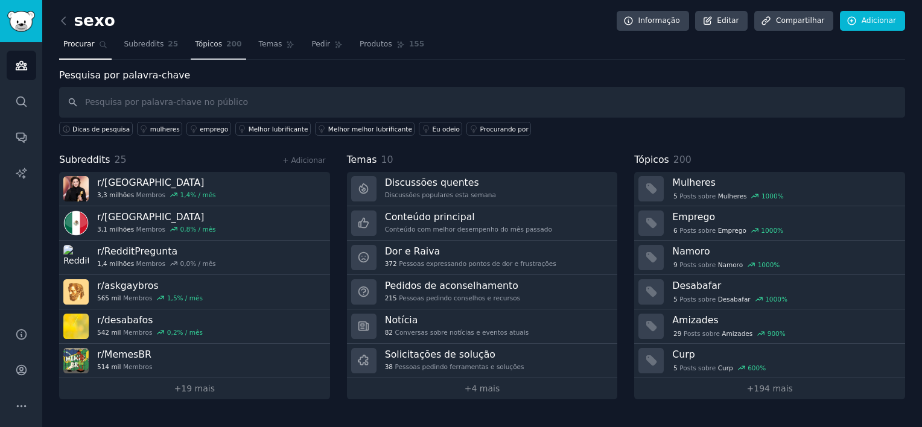
click at [200, 46] on span "Tópicos" at bounding box center [208, 44] width 27 height 11
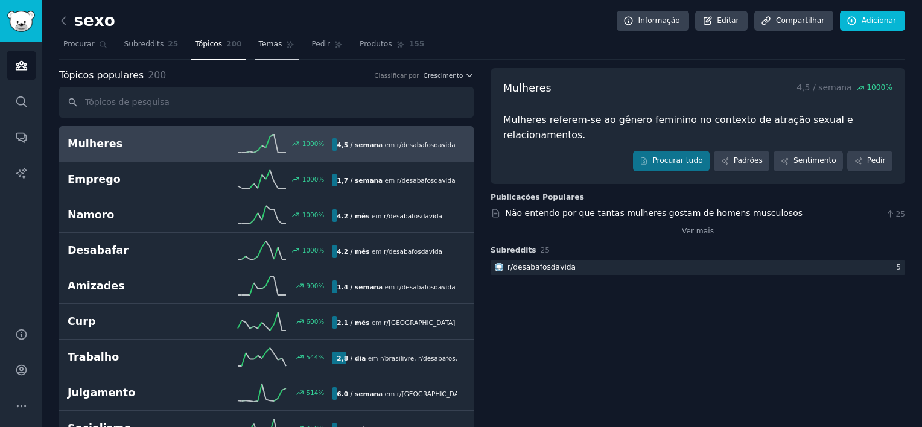
click at [259, 41] on span "Temas" at bounding box center [271, 44] width 24 height 11
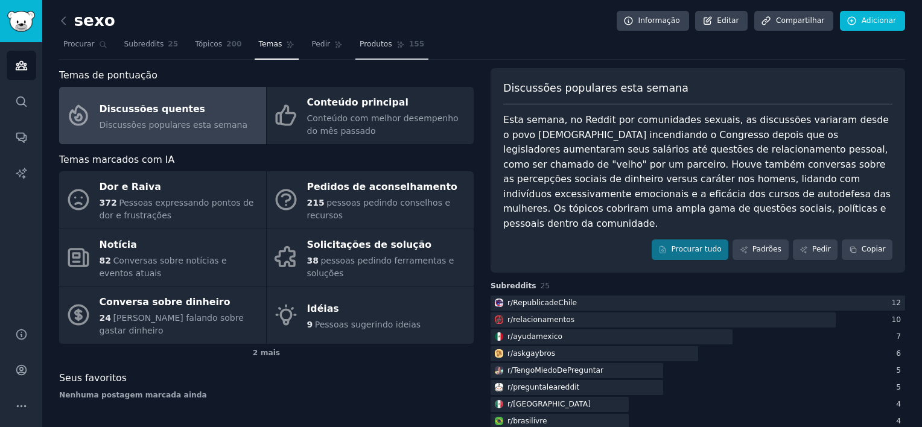
click at [359, 46] on span "Produtos" at bounding box center [375, 44] width 33 height 11
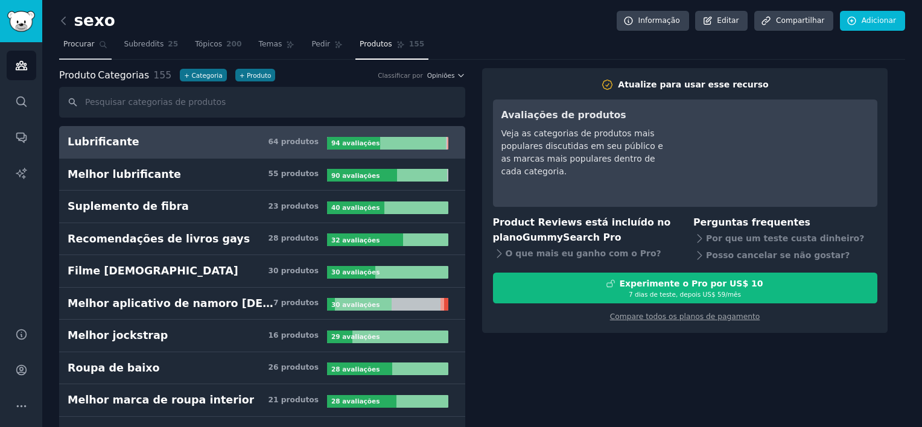
click at [86, 44] on span "Procurar" at bounding box center [78, 44] width 31 height 11
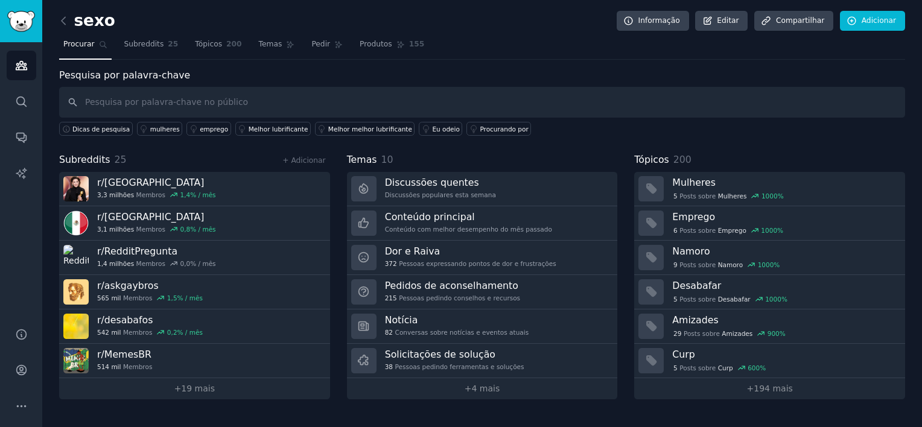
click at [116, 98] on input "text" at bounding box center [482, 102] width 846 height 31
type input "sexo"
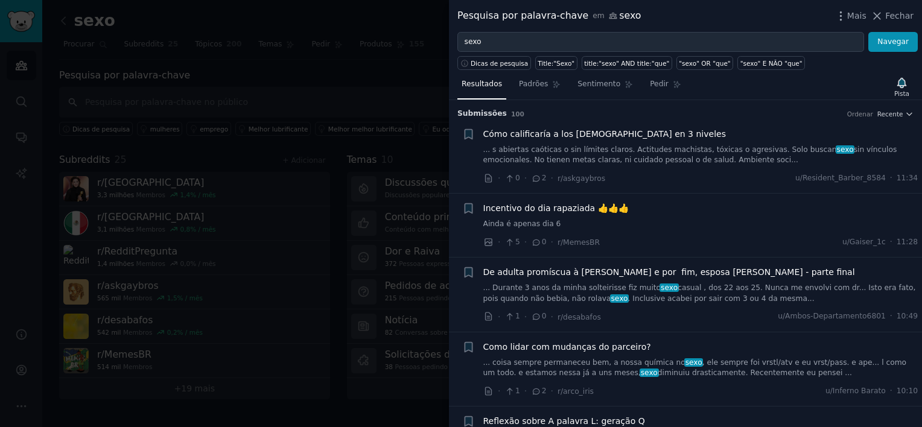
drag, startPoint x: 721, startPoint y: 90, endPoint x: 801, endPoint y: 60, distance: 85.1
click at [801, 60] on div "Dicas de pesquisa Title:"Sexo" title:"sexo" AND title:"que" "sexo" OR "que" "se…" at bounding box center [685, 61] width 473 height 18
click at [898, 19] on span "Fechar" at bounding box center [899, 16] width 28 height 13
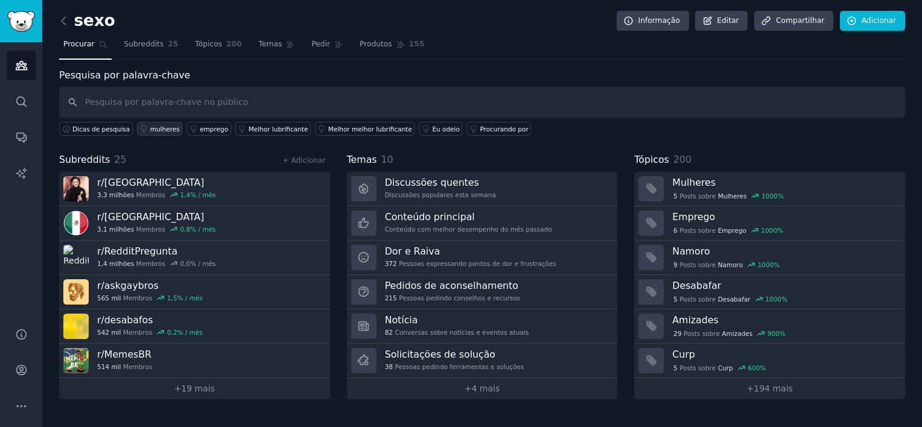
click at [161, 130] on div "mulheres" at bounding box center [165, 129] width 30 height 8
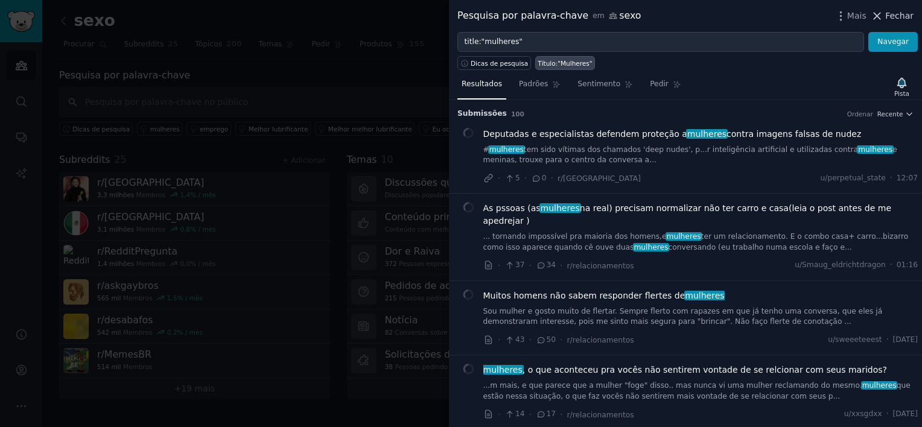
click at [895, 17] on span "Fechar" at bounding box center [899, 16] width 28 height 13
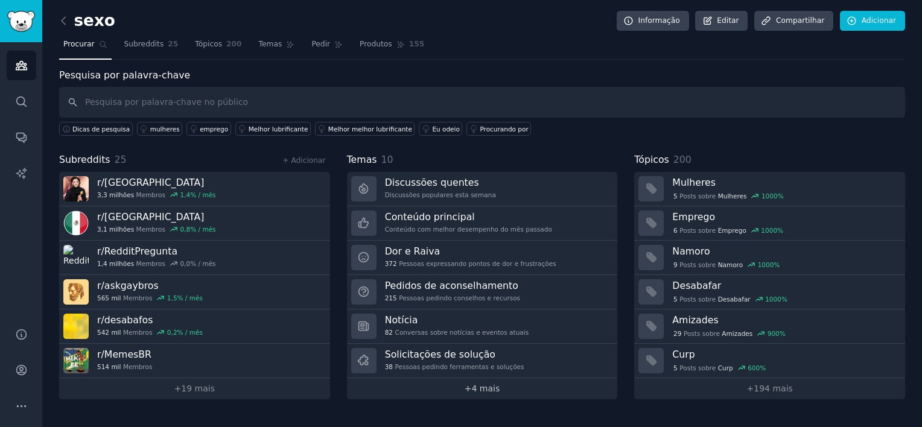
click at [508, 384] on link "+ 4 mais" at bounding box center [482, 388] width 271 height 21
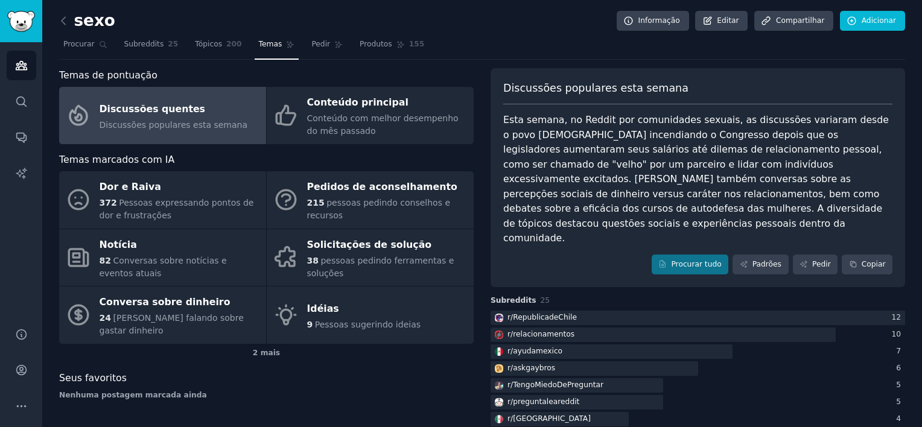
click at [768, 217] on div "Discussões populares esta semana Esta semana, no Reddit por comunidades sexuais…" at bounding box center [697, 178] width 414 height 220
click at [764, 259] on font "Padrões" at bounding box center [766, 264] width 29 height 11
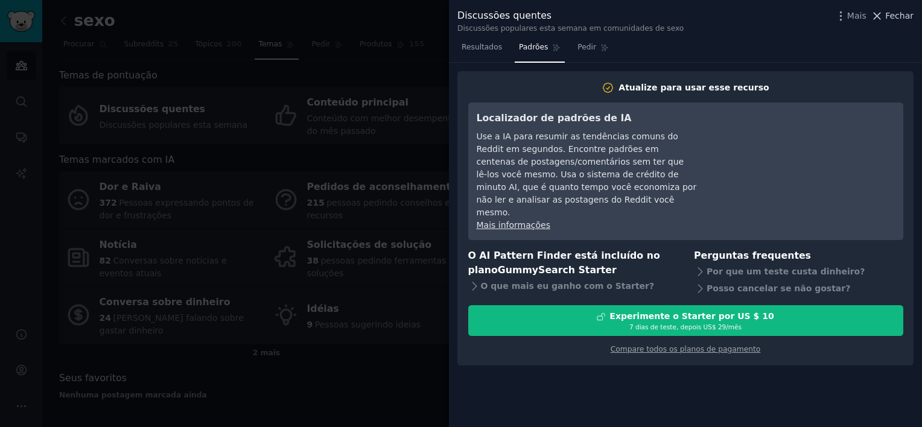
click at [902, 16] on span "Fechar" at bounding box center [899, 16] width 28 height 13
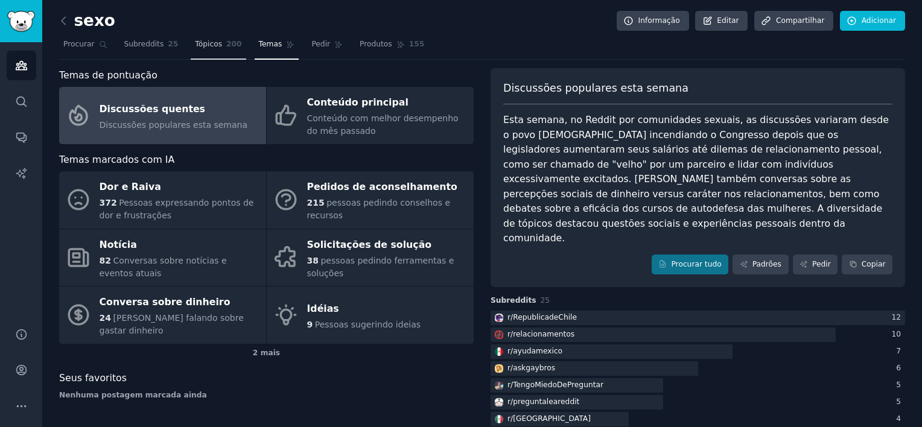
click at [198, 44] on span "Tópicos" at bounding box center [208, 44] width 27 height 11
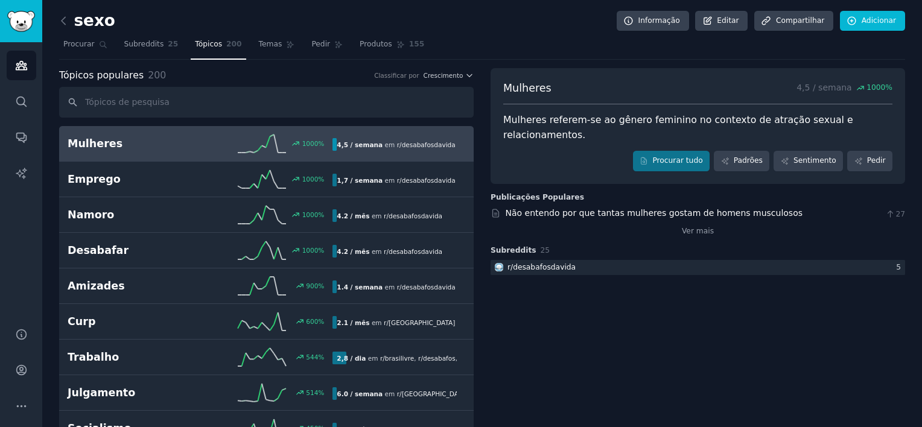
click at [358, 142] on b "4,5 / semana" at bounding box center [360, 144] width 46 height 7
click at [97, 140] on h2 "Mulheres" at bounding box center [134, 143] width 133 height 15
click at [756, 156] on font "Padrões" at bounding box center [747, 161] width 29 height 11
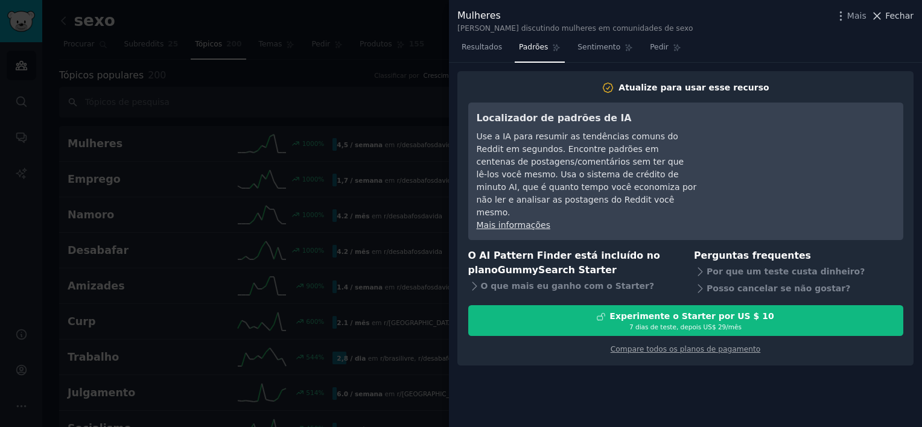
click at [901, 16] on span "Fechar" at bounding box center [899, 16] width 28 height 13
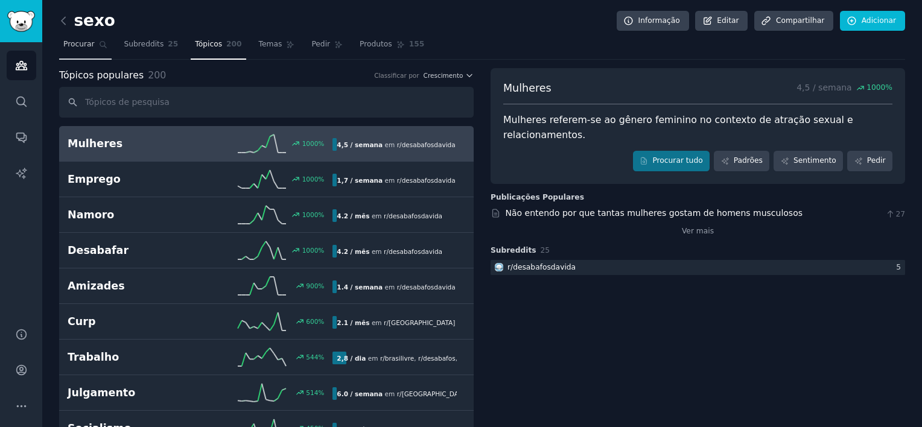
click at [82, 44] on span "Procurar" at bounding box center [78, 44] width 31 height 11
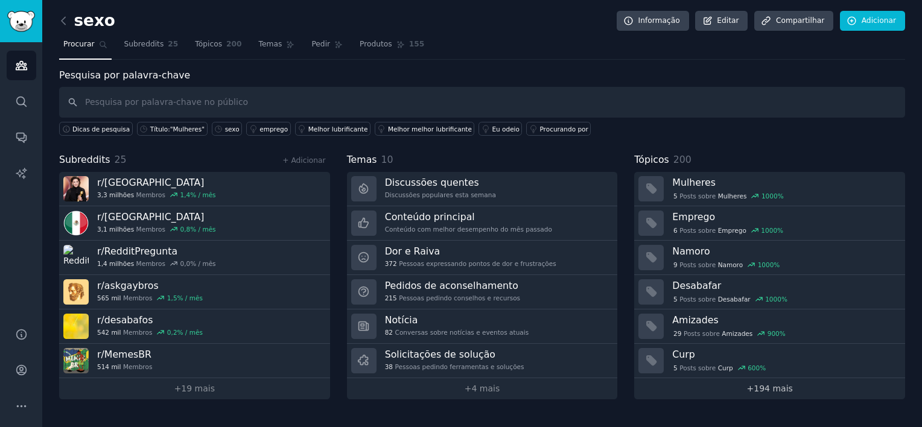
click at [764, 386] on font "194 mais" at bounding box center [772, 389] width 39 height 10
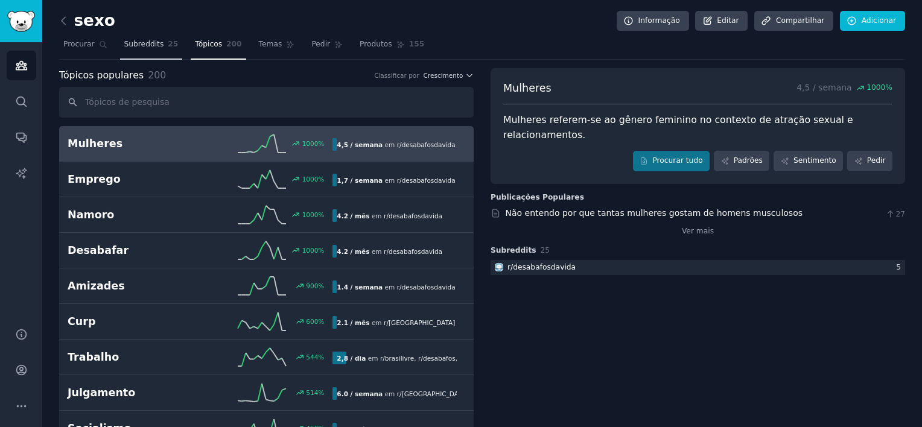
click at [140, 46] on span "Subreddits" at bounding box center [144, 44] width 40 height 11
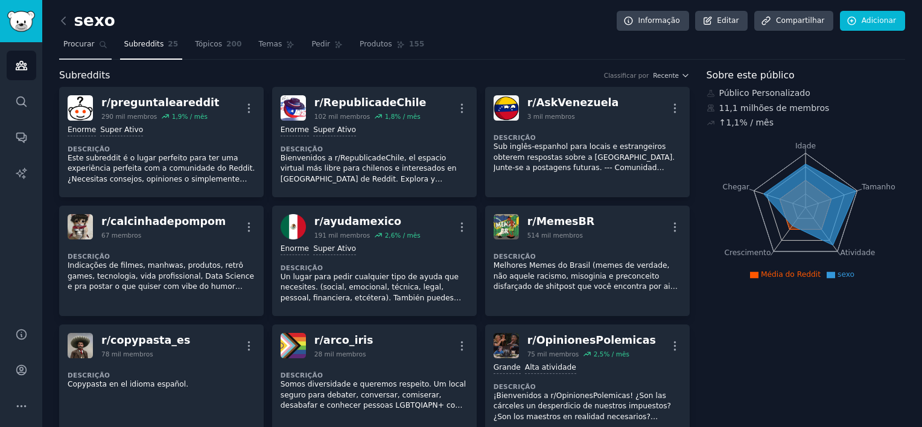
click at [87, 43] on span "Procurar" at bounding box center [78, 44] width 31 height 11
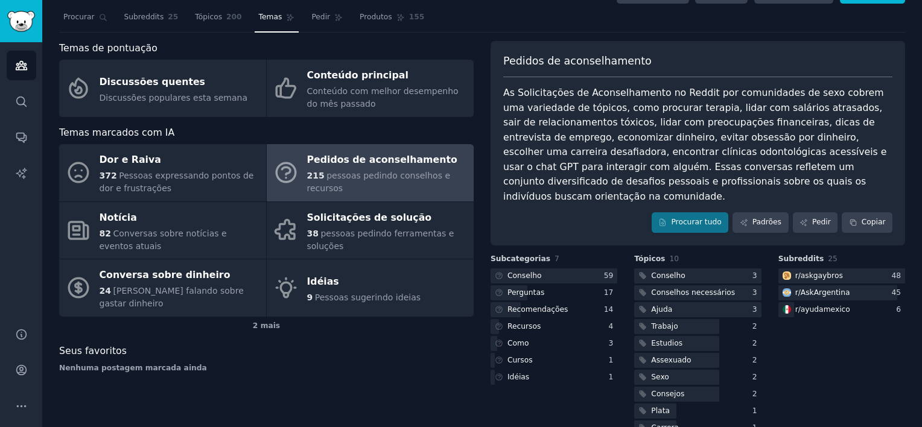
scroll to position [39, 0]
